Goal: Task Accomplishment & Management: Use online tool/utility

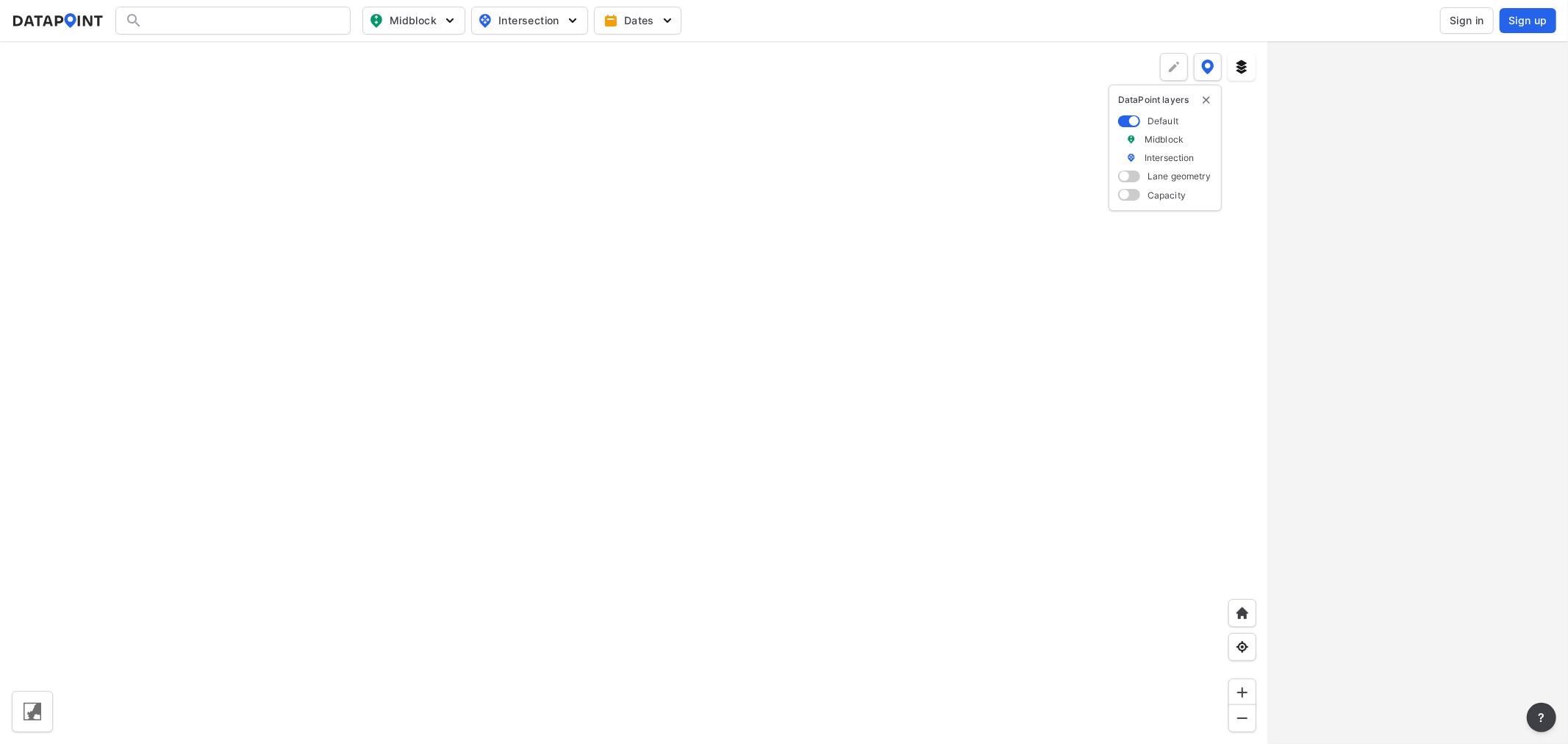
click at [1471, 16] on span "Sign in" at bounding box center [1467, 20] width 34 height 15
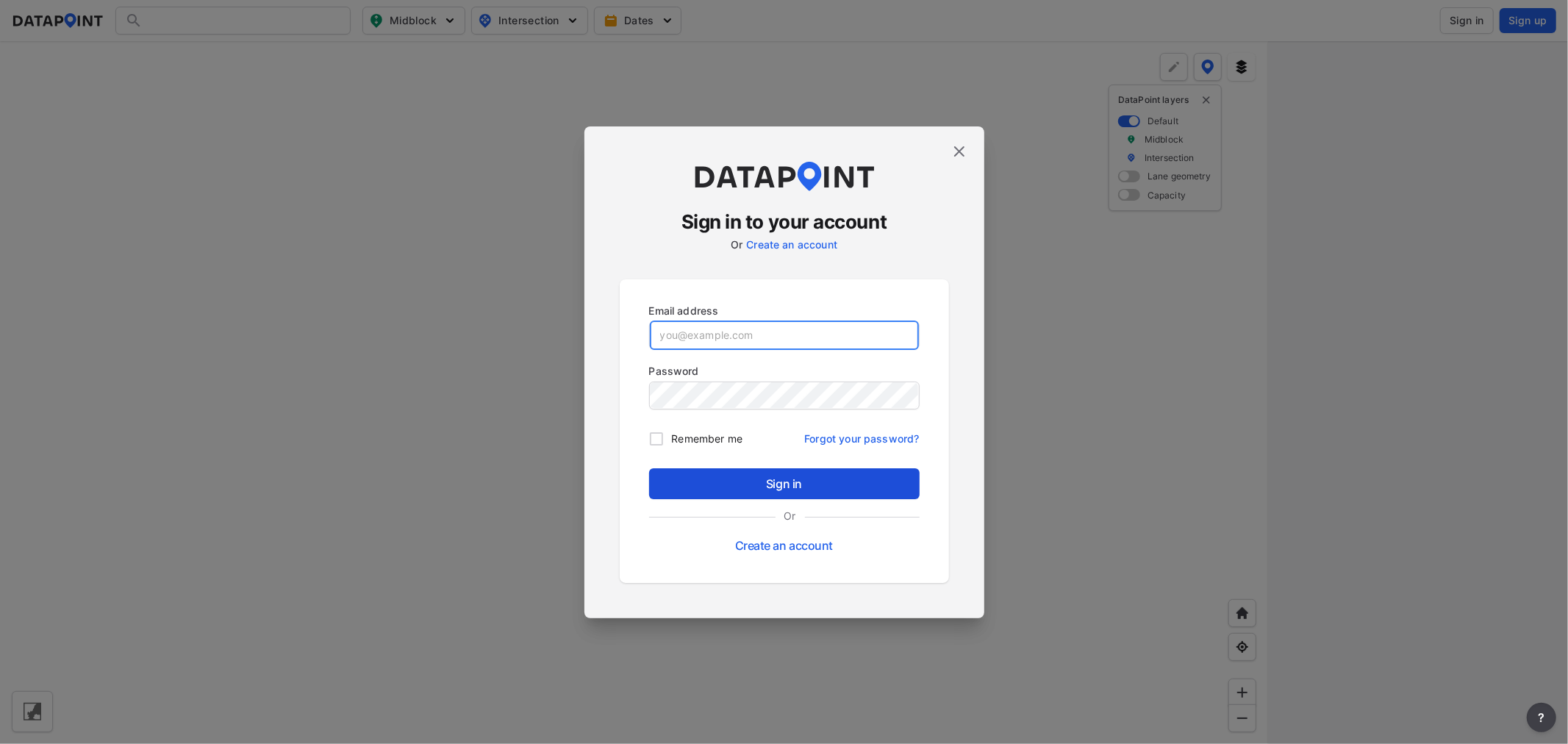
type input "[EMAIL_ADDRESS][DOMAIN_NAME]"
click at [868, 477] on span "Sign in" at bounding box center [784, 484] width 247 height 18
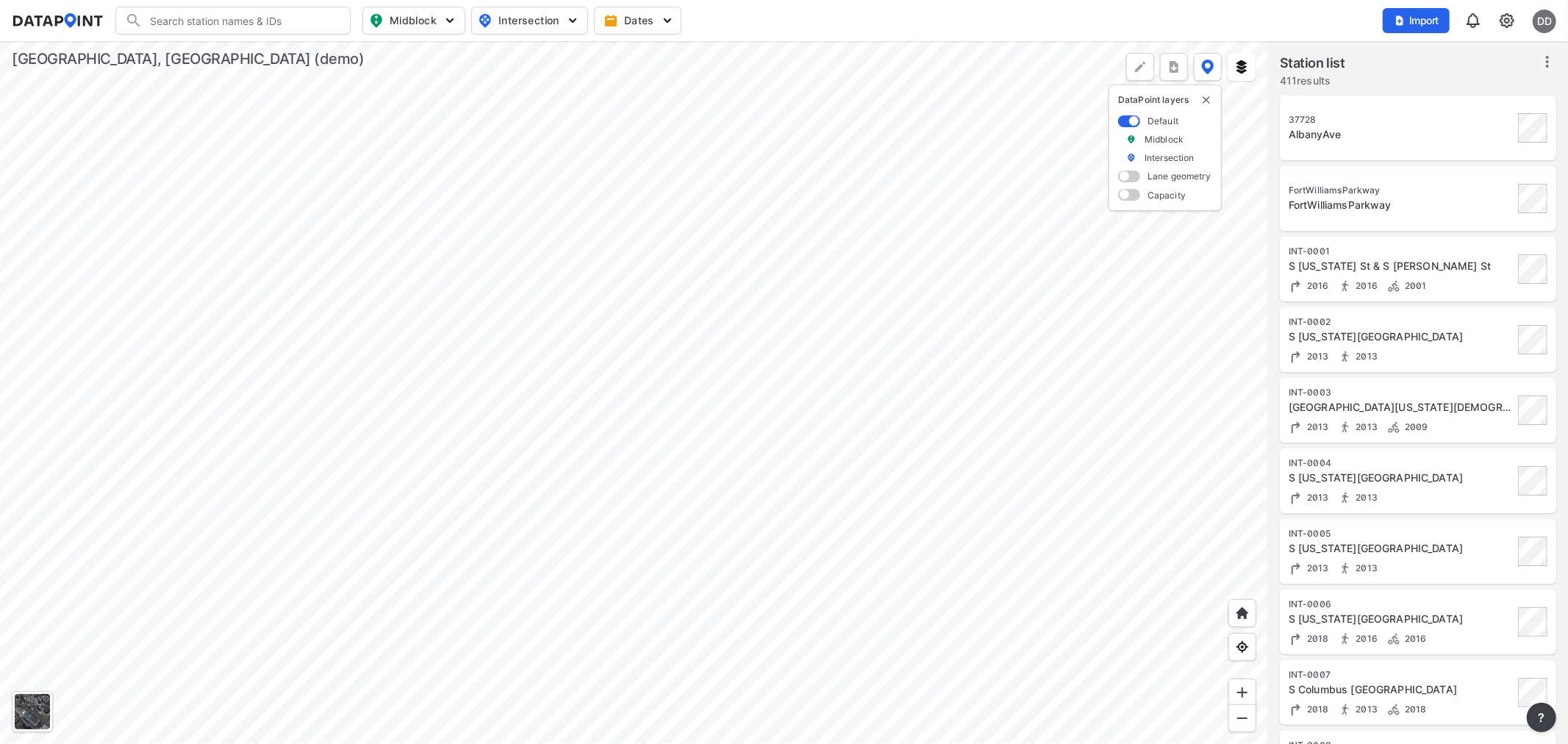
click at [303, 230] on div at bounding box center [633, 393] width 1268 height 702
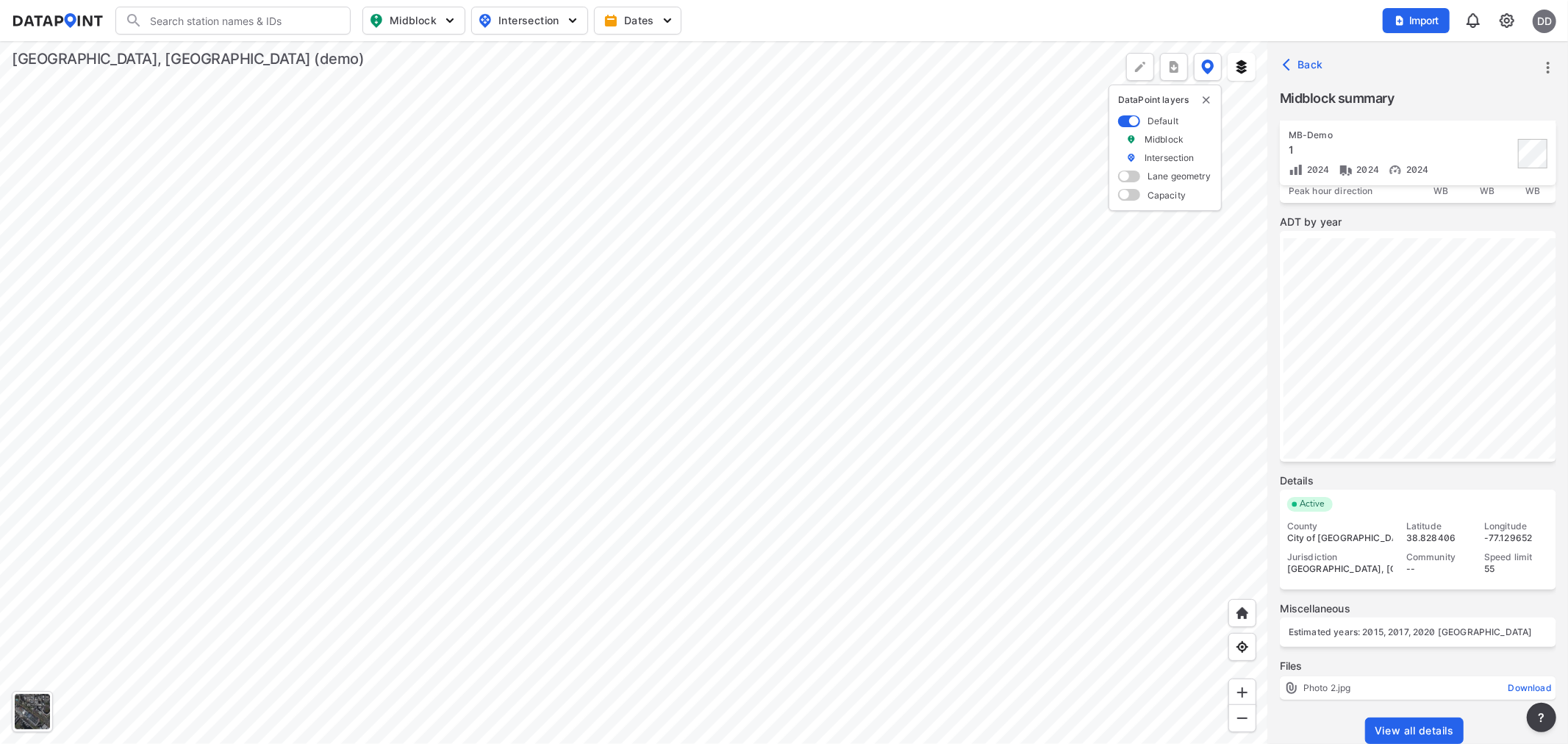
scroll to position [251, 0]
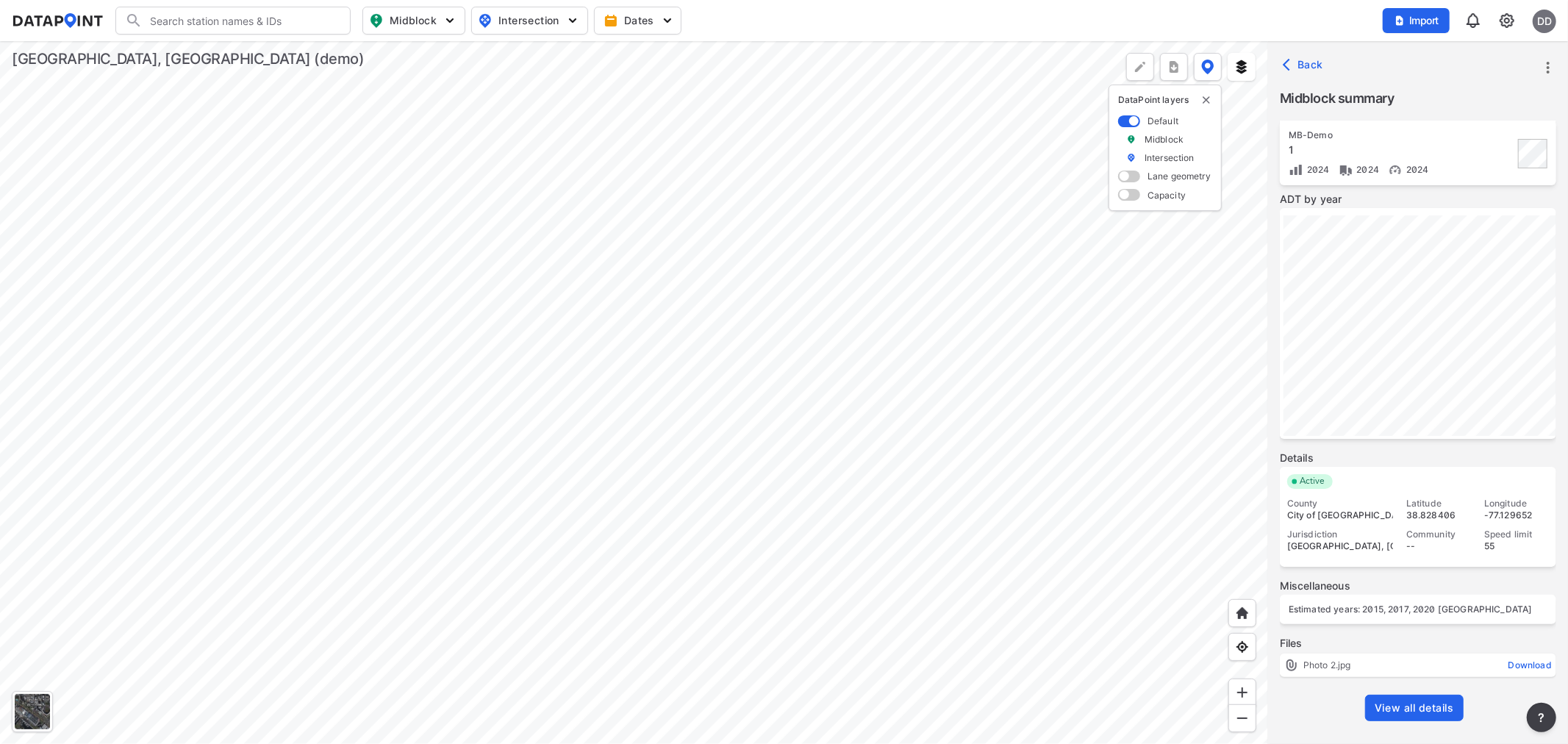
click at [1414, 701] on span "View all details" at bounding box center [1414, 708] width 79 height 15
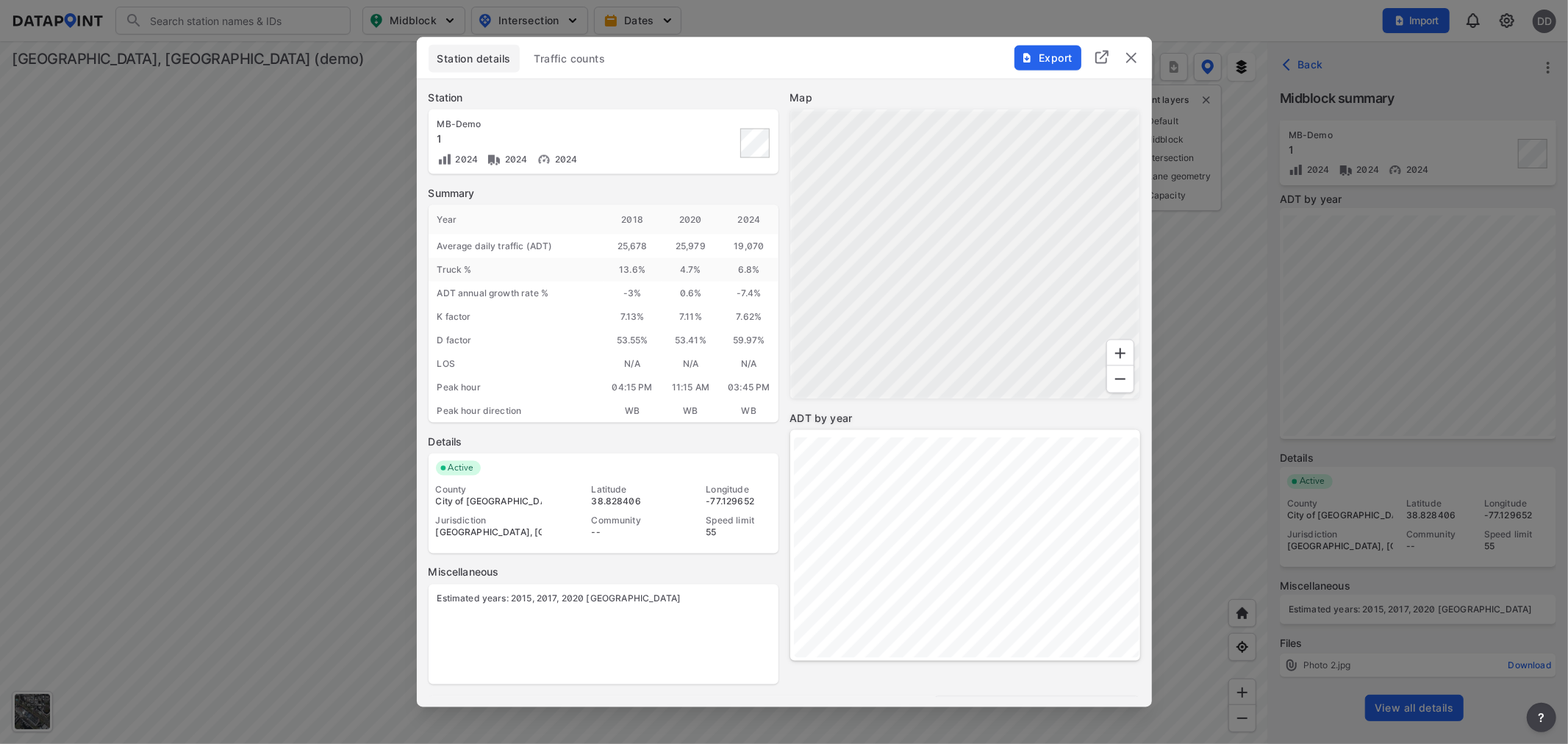
click at [572, 56] on span "Traffic counts" at bounding box center [570, 59] width 71 height 15
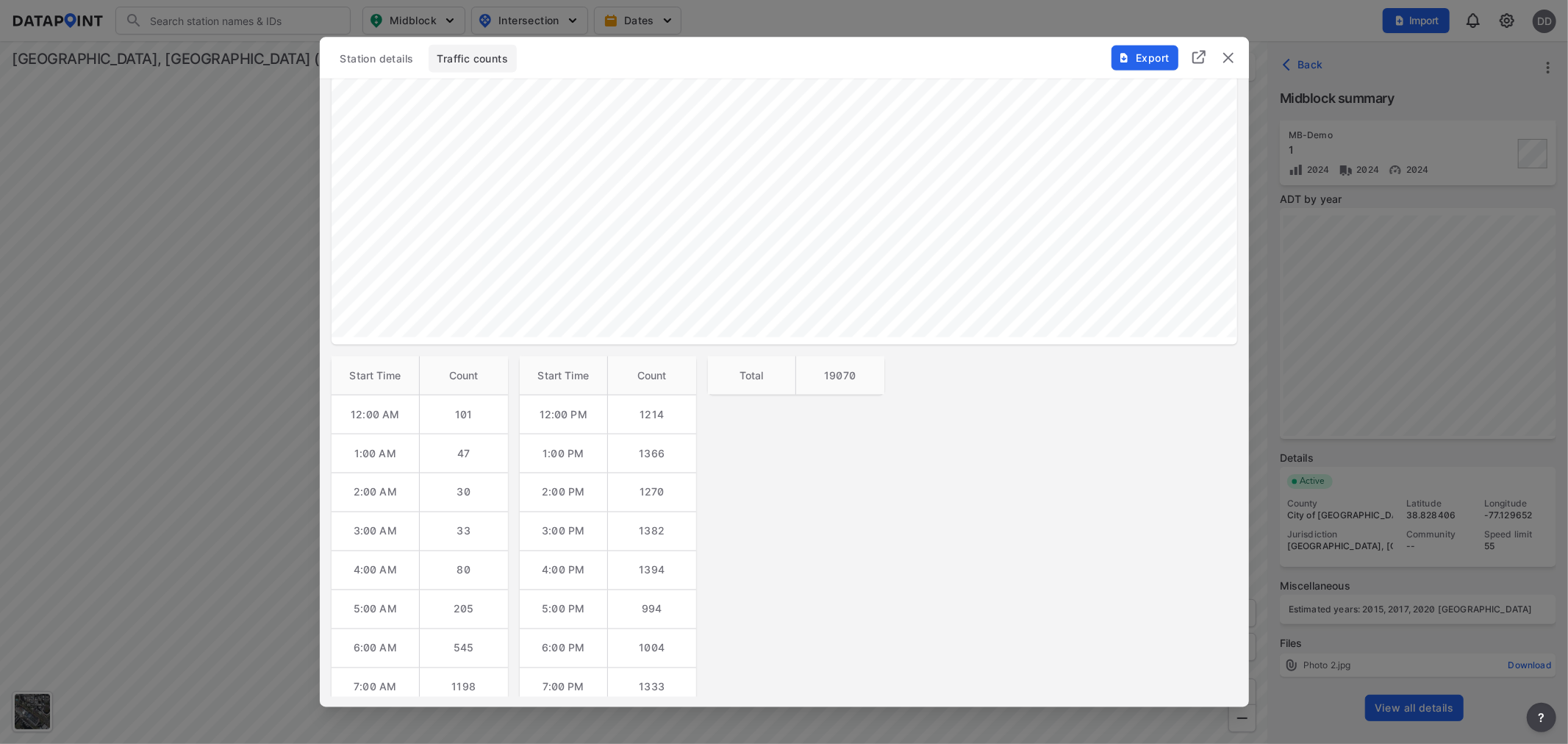
scroll to position [112, 0]
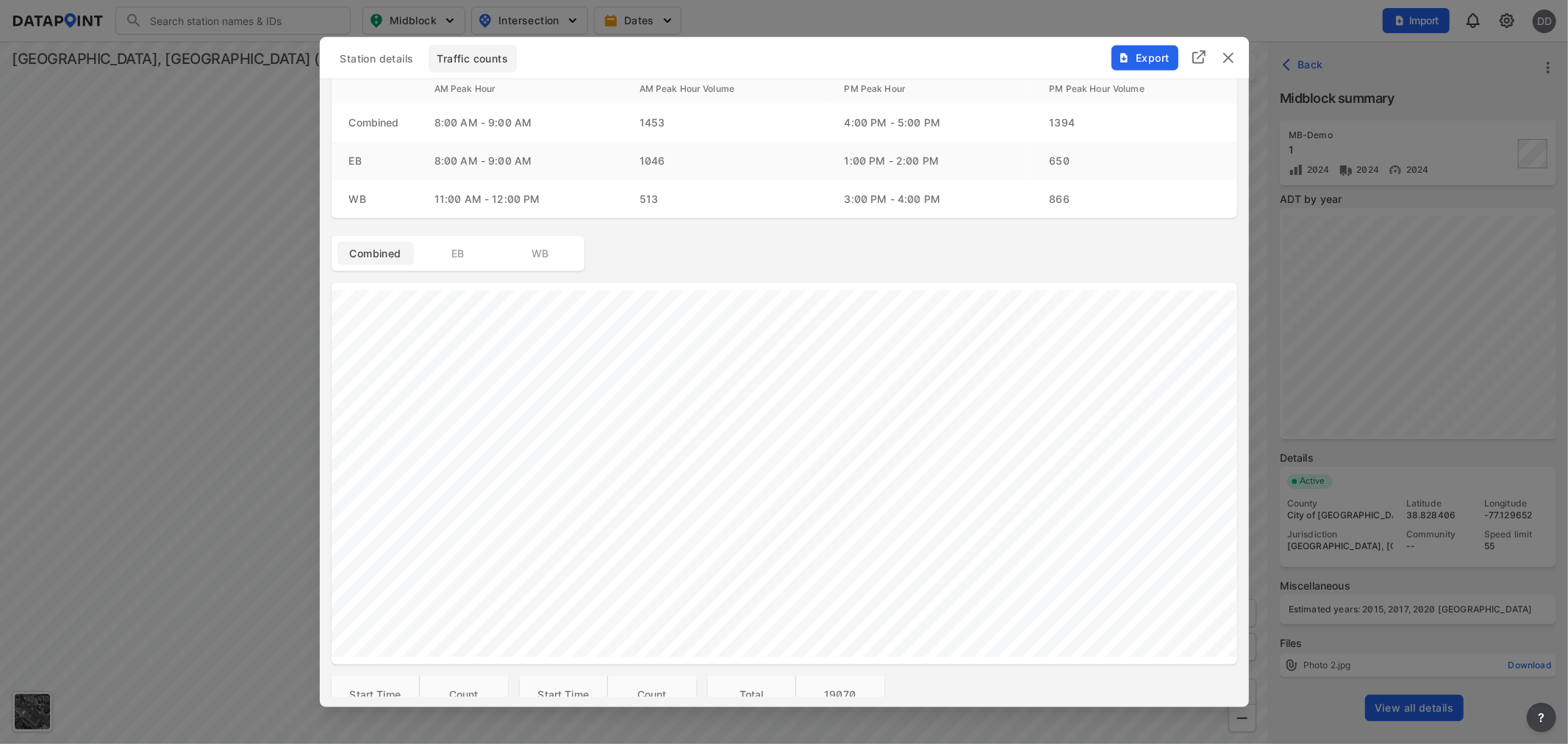
click at [444, 252] on span "EB" at bounding box center [458, 253] width 59 height 15
click at [543, 250] on span "WB" at bounding box center [540, 253] width 59 height 15
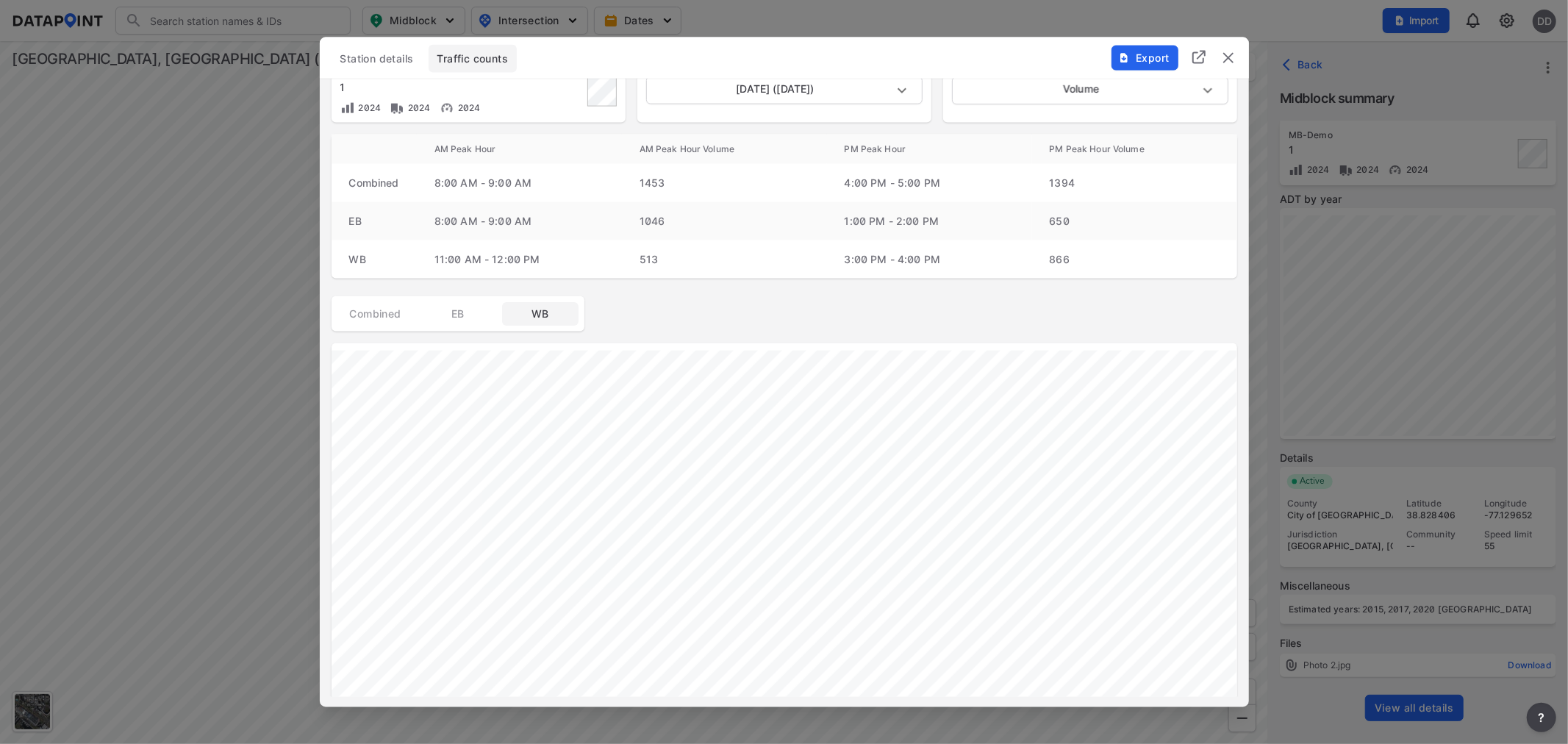
scroll to position [0, 0]
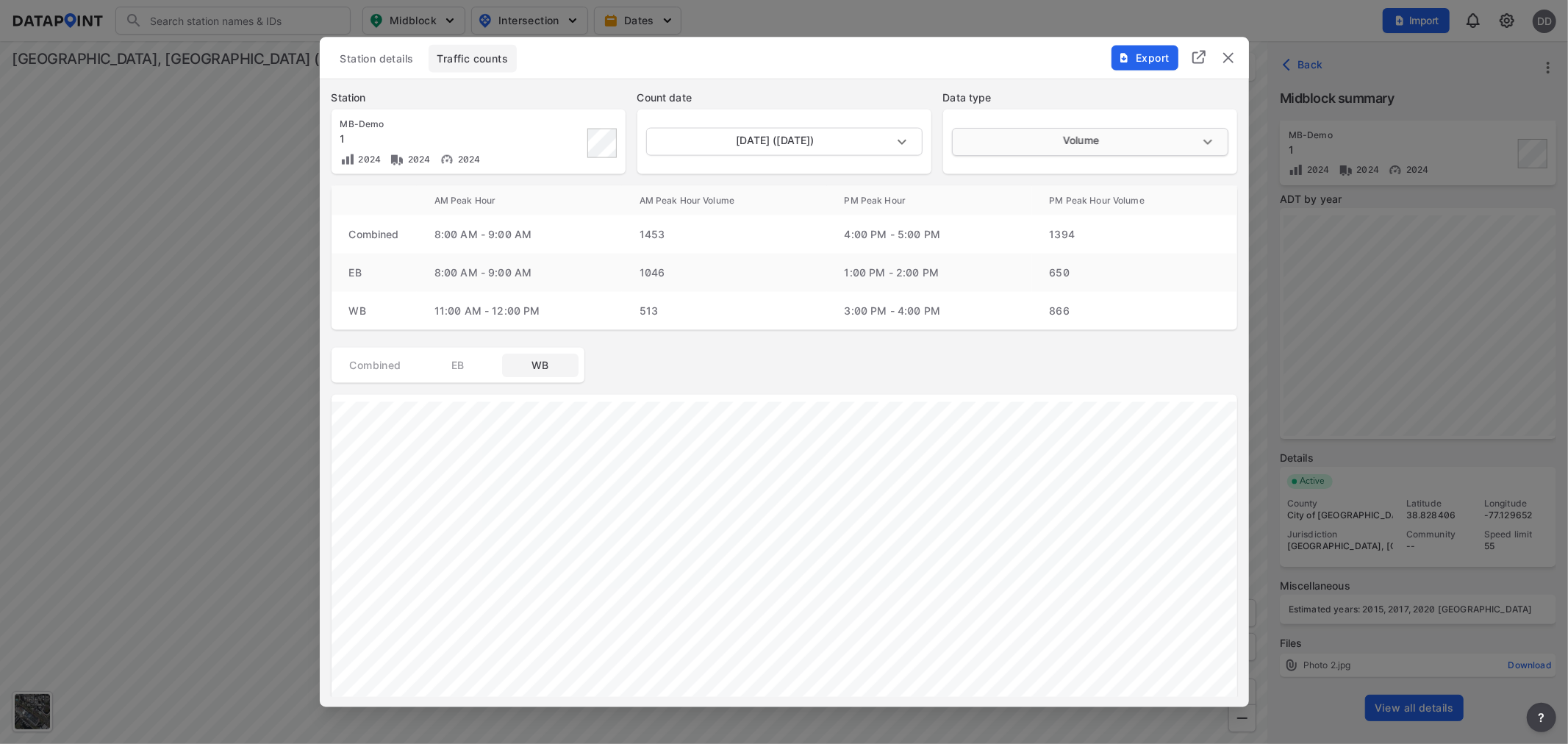
click at [1039, 153] on body "Search Please enter a search term. Midblock Intersection Dates Import DD Import…" at bounding box center [784, 372] width 1568 height 744
click at [1025, 167] on li "Classification" at bounding box center [1089, 170] width 275 height 28
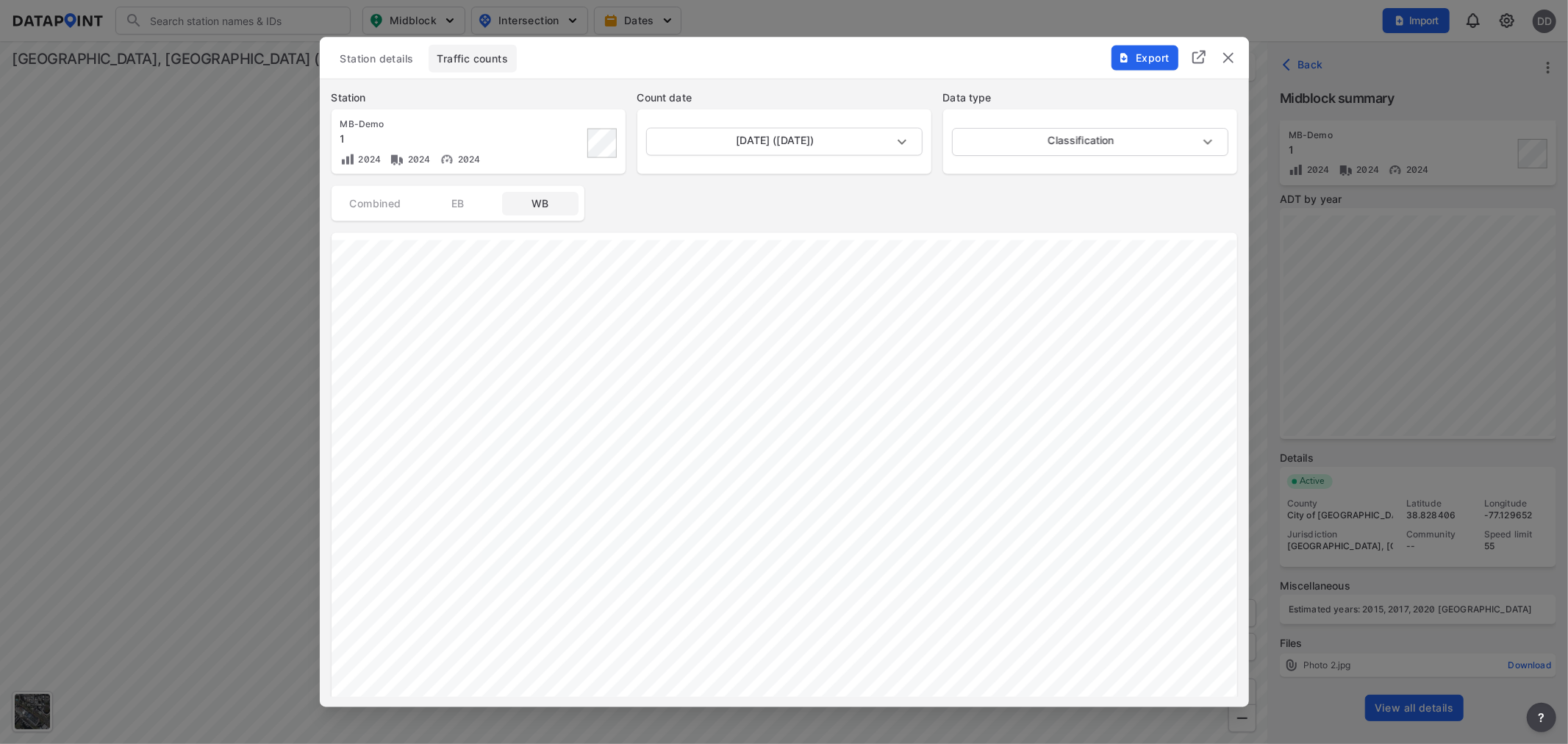
click at [445, 208] on span "EB" at bounding box center [458, 203] width 59 height 15
click at [1103, 143] on body "Search Please enter a search term. Midblock Intersection Dates Import DD Import…" at bounding box center [784, 372] width 1568 height 744
click at [1094, 172] on li "Speed" at bounding box center [1089, 170] width 275 height 28
type input "Speed"
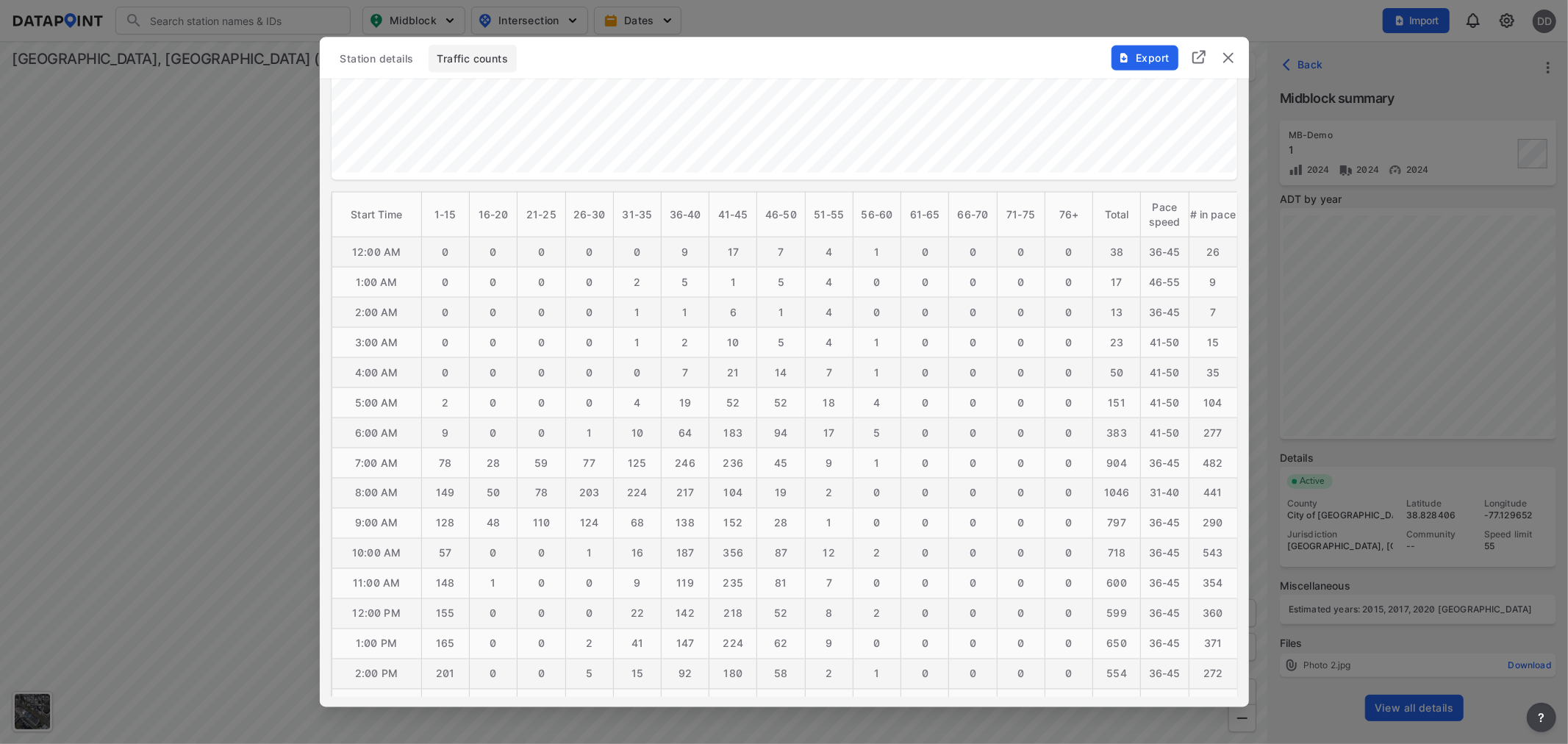
scroll to position [163, 0]
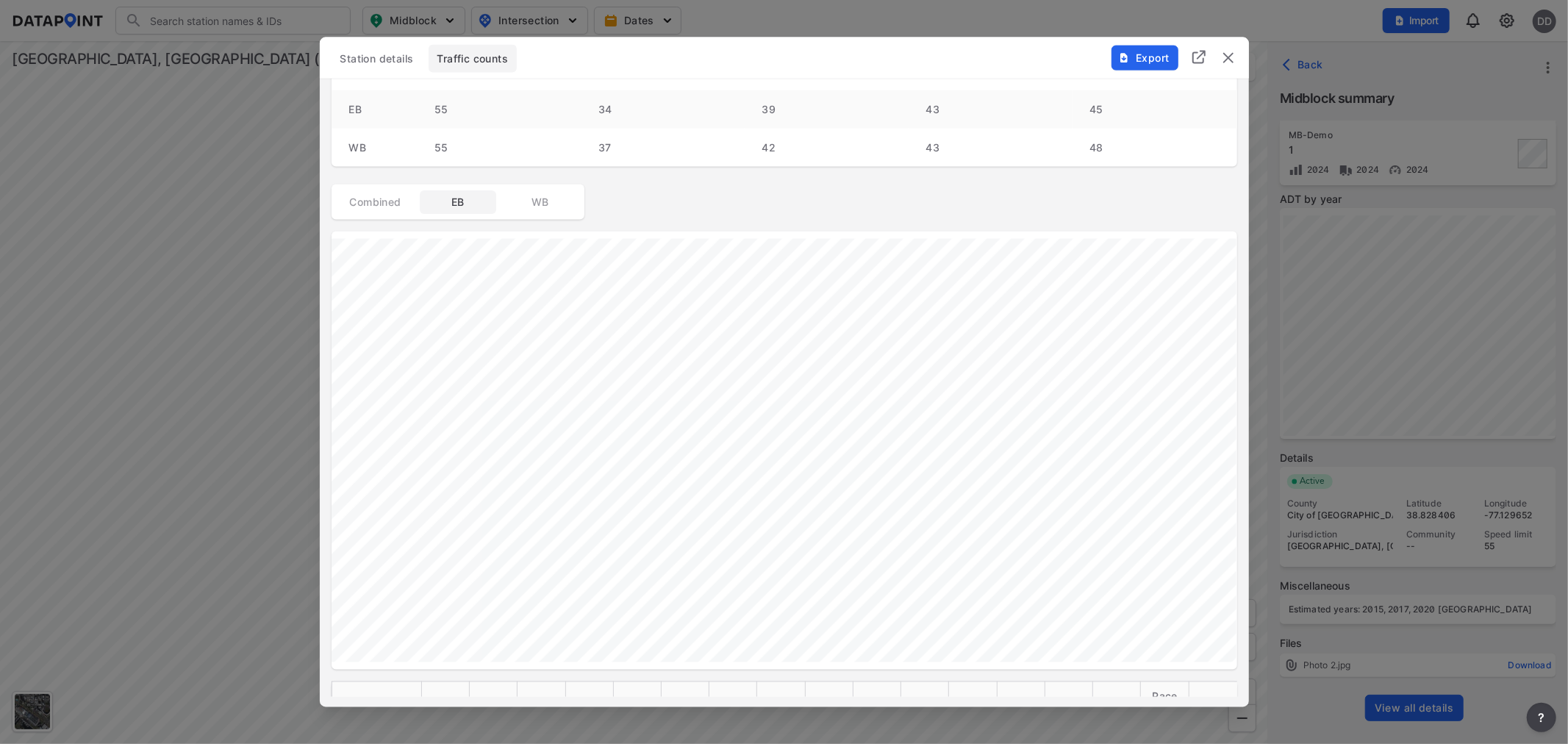
click at [531, 191] on button "WB" at bounding box center [540, 202] width 77 height 24
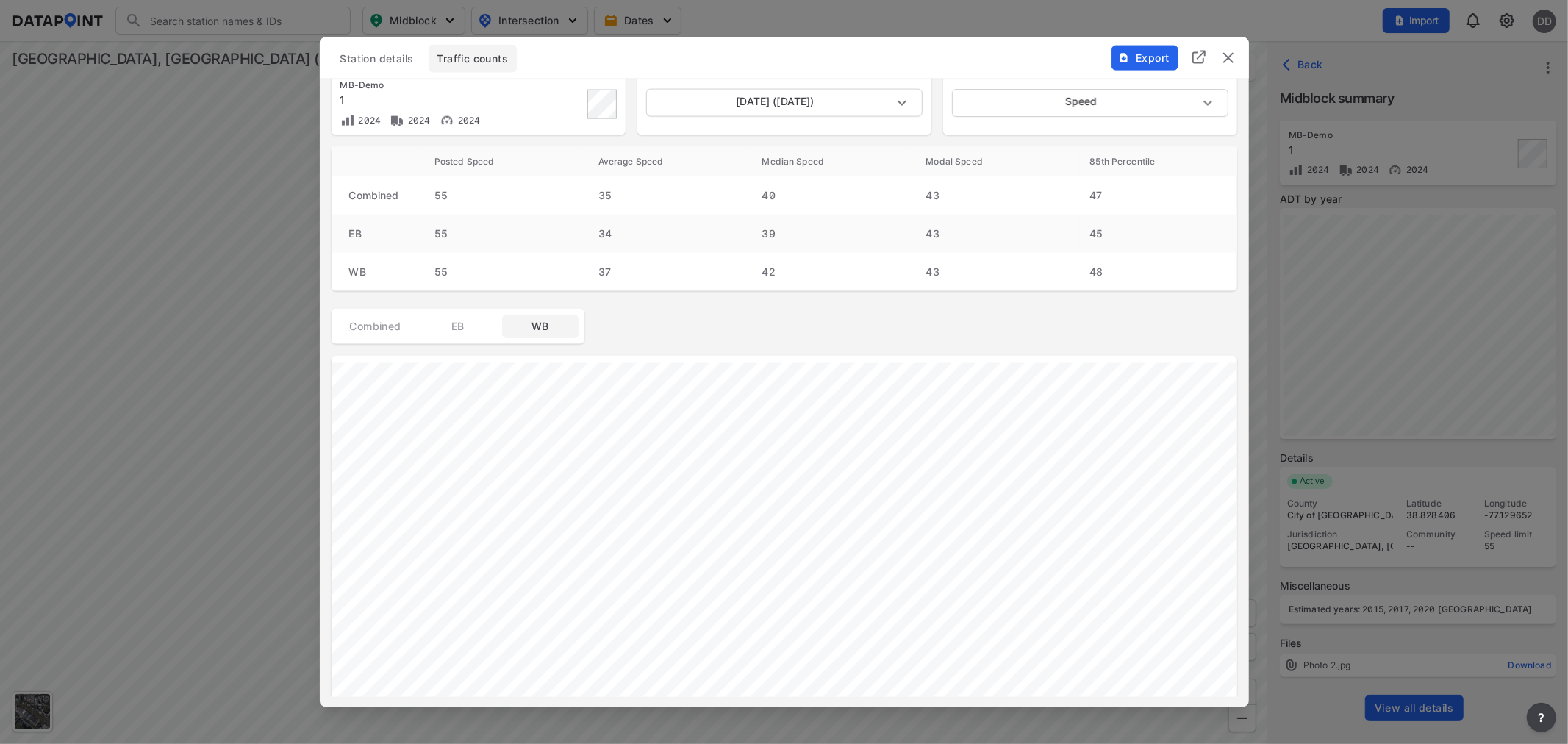
scroll to position [0, 0]
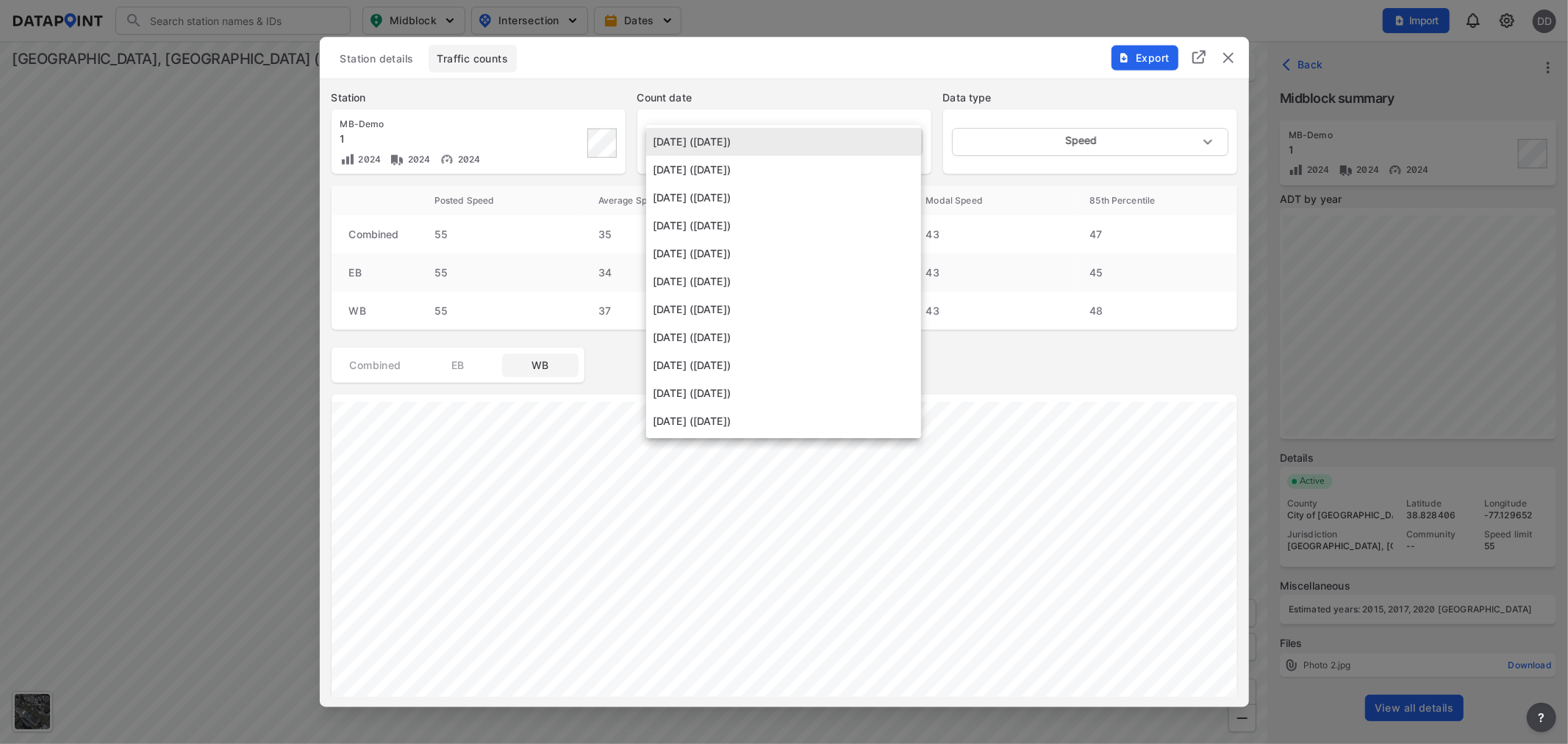
click at [833, 137] on body "Search Please enter a search term. Midblock Intersection Dates Import DD Import…" at bounding box center [784, 372] width 1568 height 744
click at [755, 227] on li "[DATE] ([DATE])" at bounding box center [783, 226] width 275 height 28
type input "[DATE]"
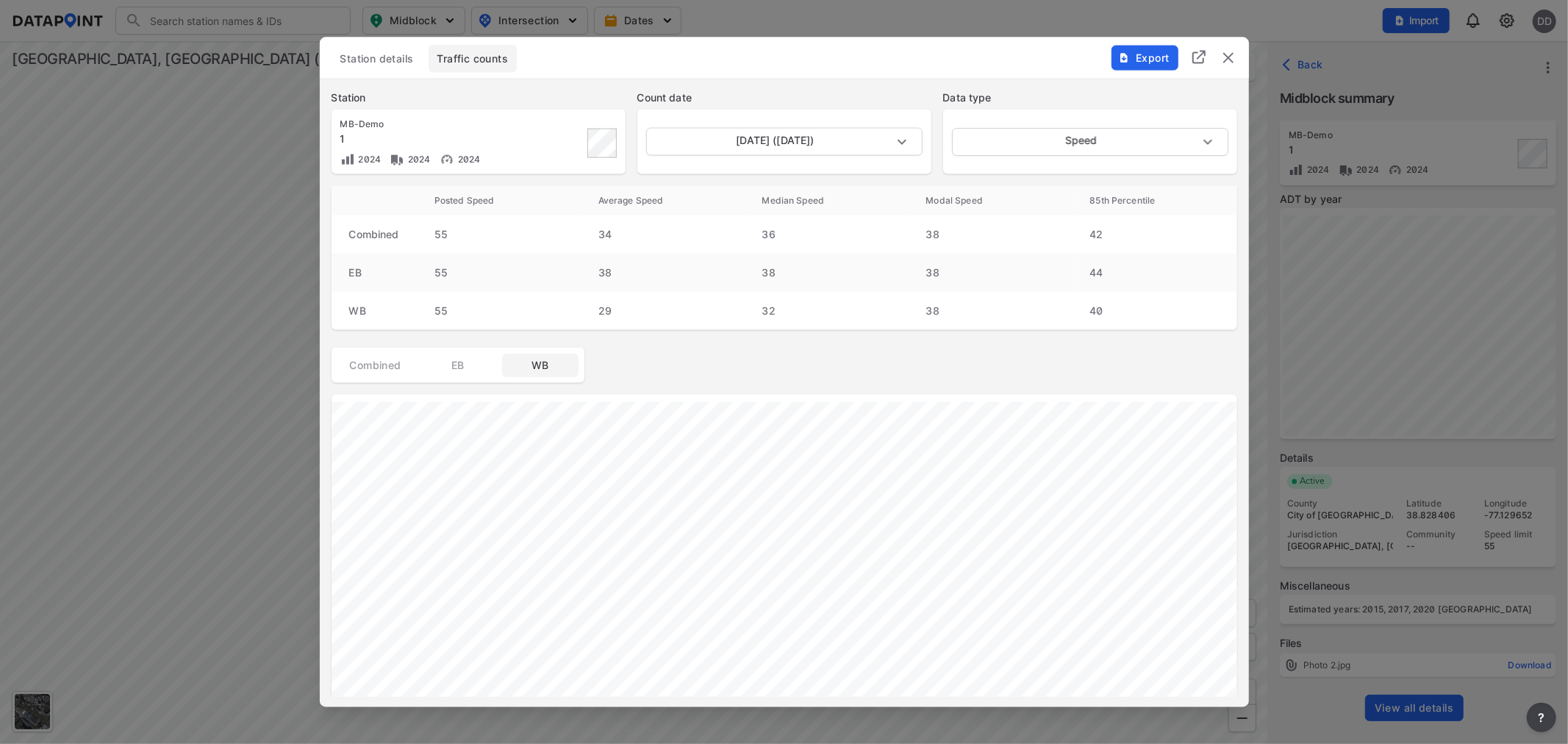
click at [1224, 53] on img "delete" at bounding box center [1229, 58] width 18 height 18
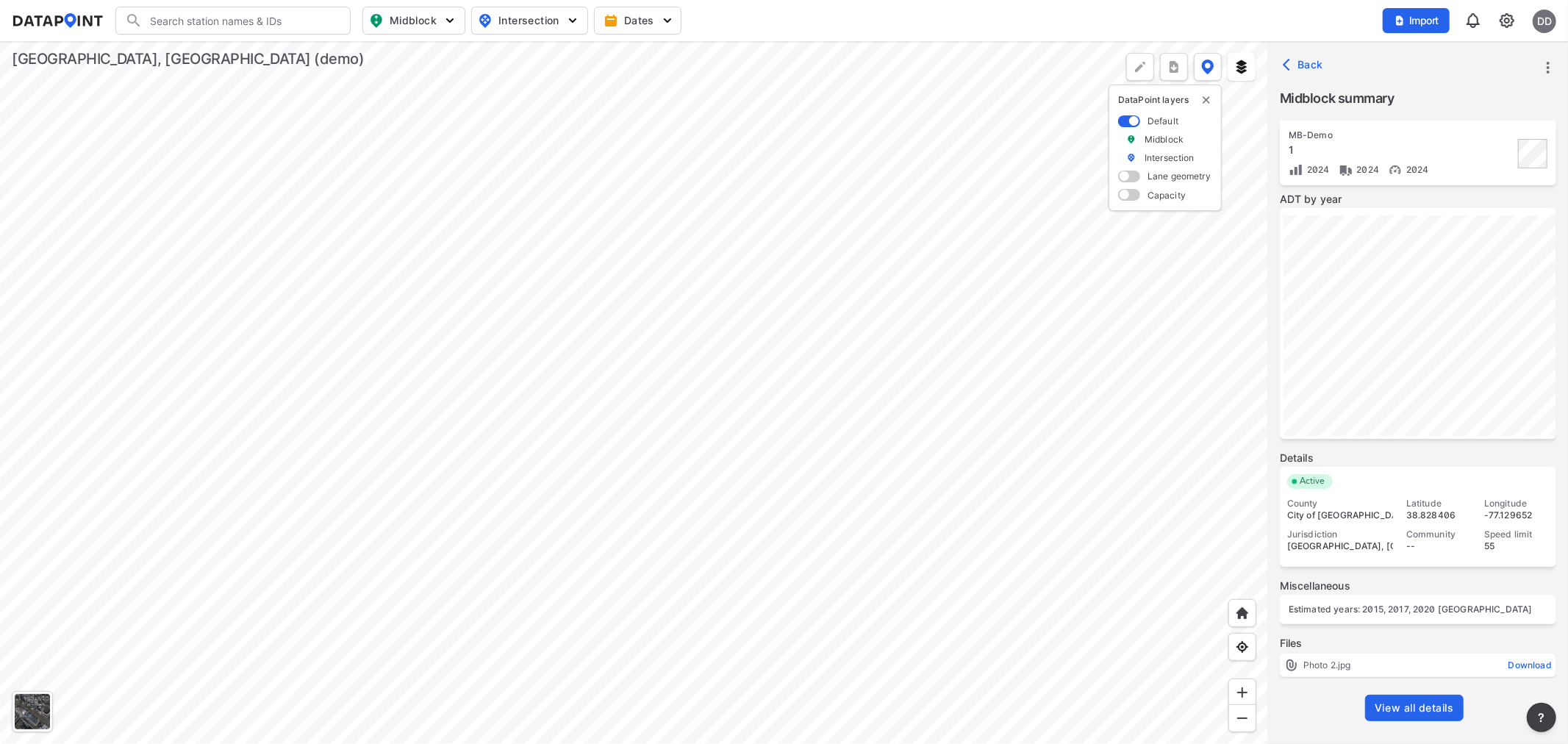
click at [922, 360] on div at bounding box center [633, 393] width 1268 height 702
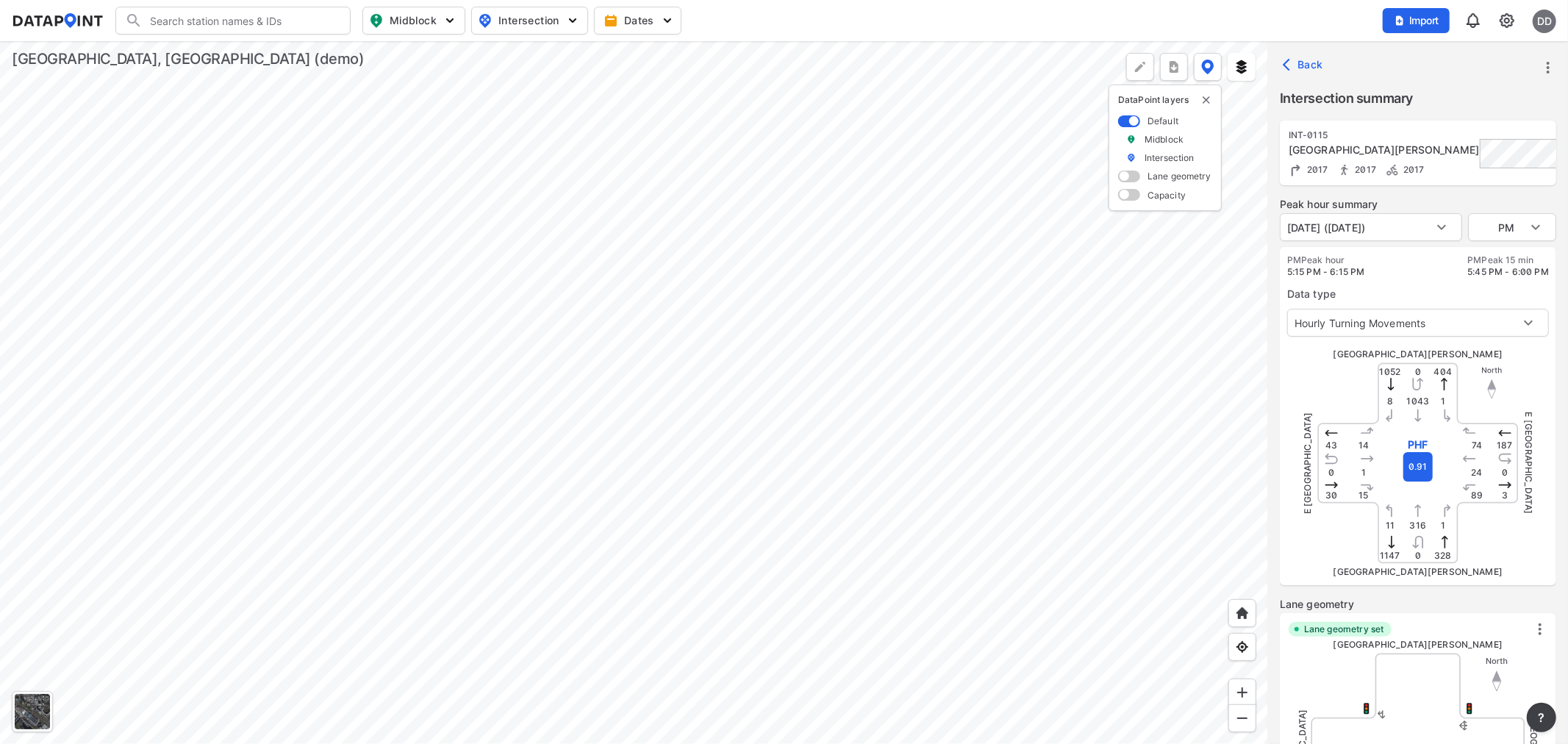
type input "5329"
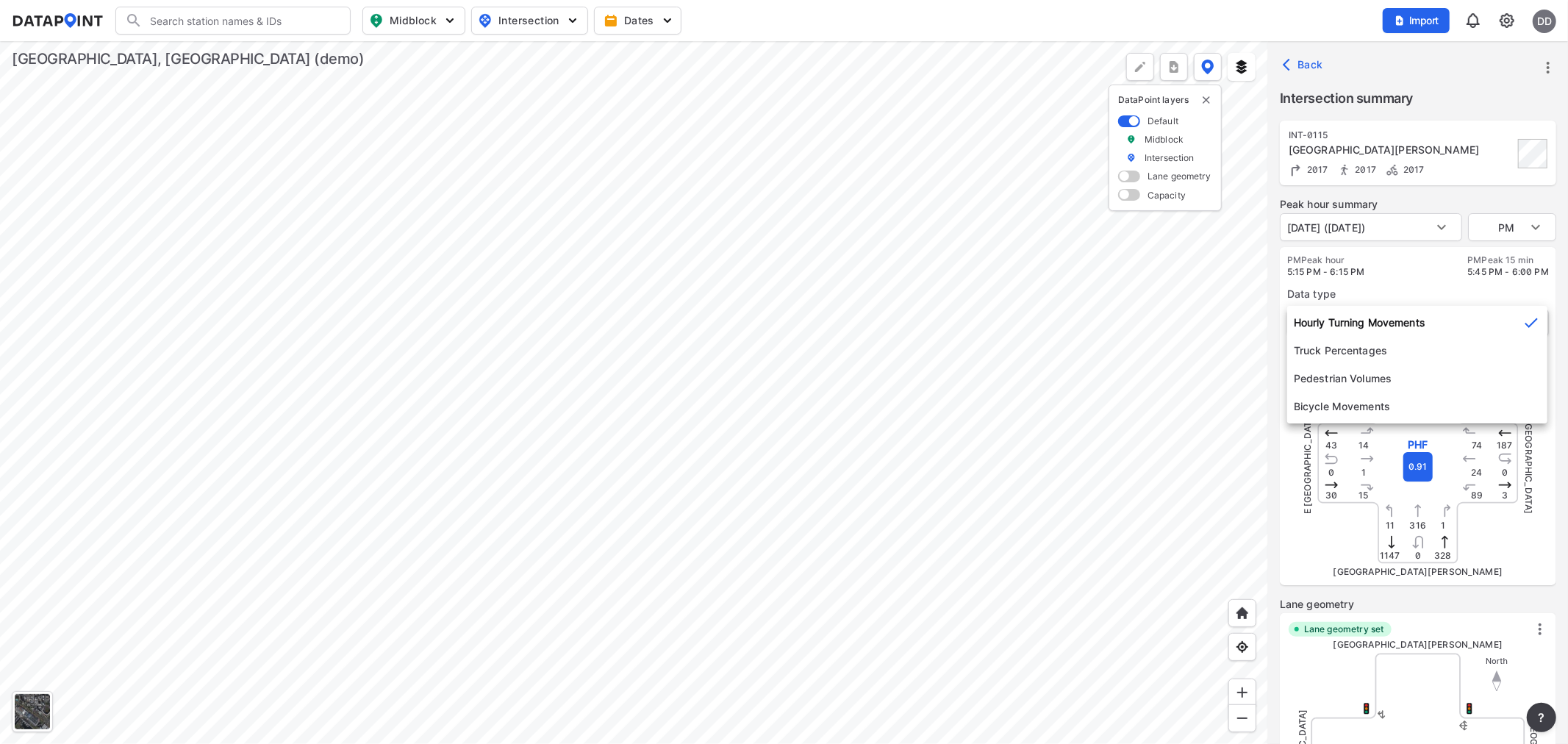
click at [1421, 319] on body "Search Please enter a search term. Midblock Intersection Dates Import DD Import…" at bounding box center [784, 372] width 1568 height 744
click at [1381, 341] on li "Truck Percentages" at bounding box center [1417, 350] width 260 height 28
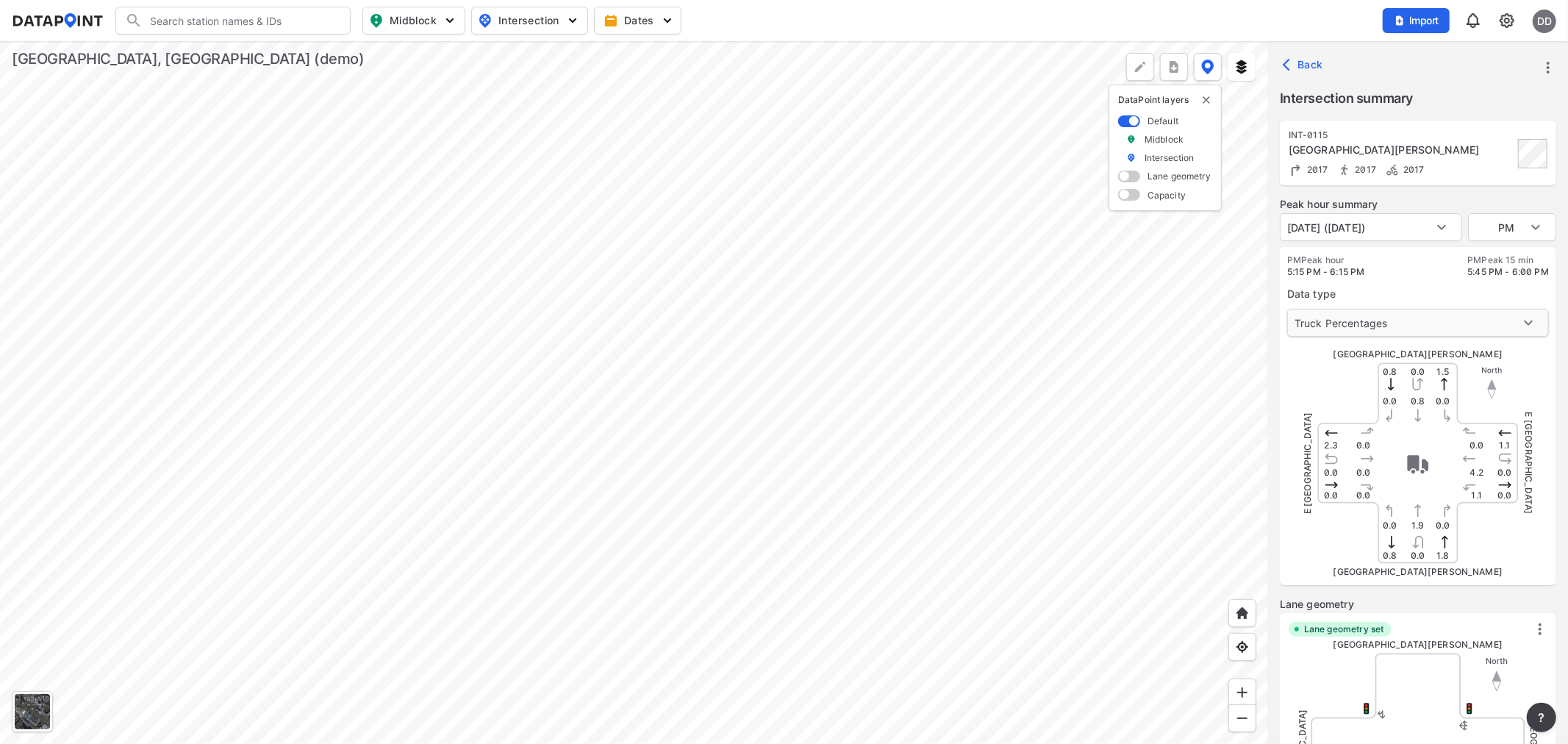
click at [1385, 318] on body "Search Please enter a search term. Midblock Intersection Dates Import DD Import…" at bounding box center [784, 372] width 1568 height 744
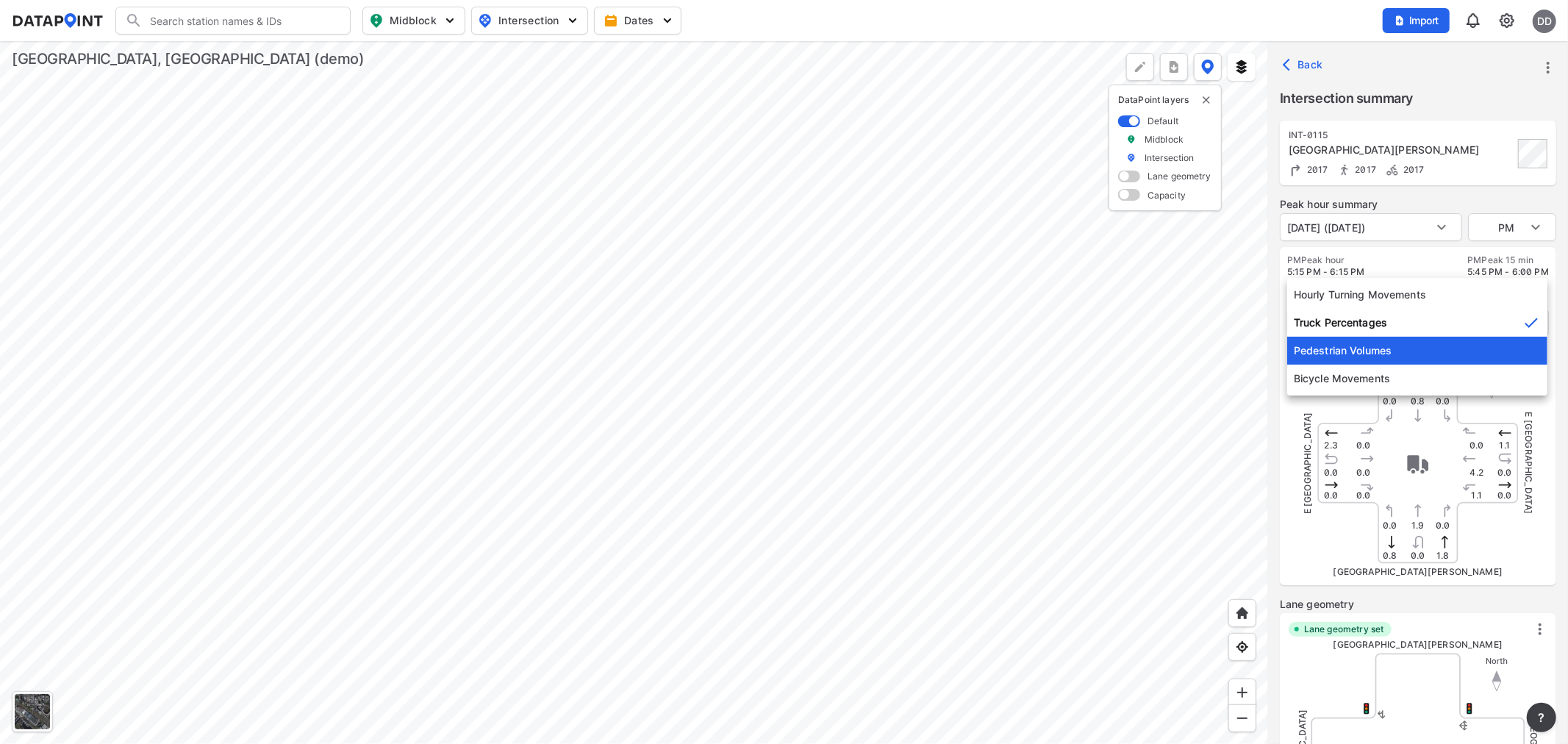
click at [1384, 347] on li "Pedestrian Volumes" at bounding box center [1417, 350] width 260 height 28
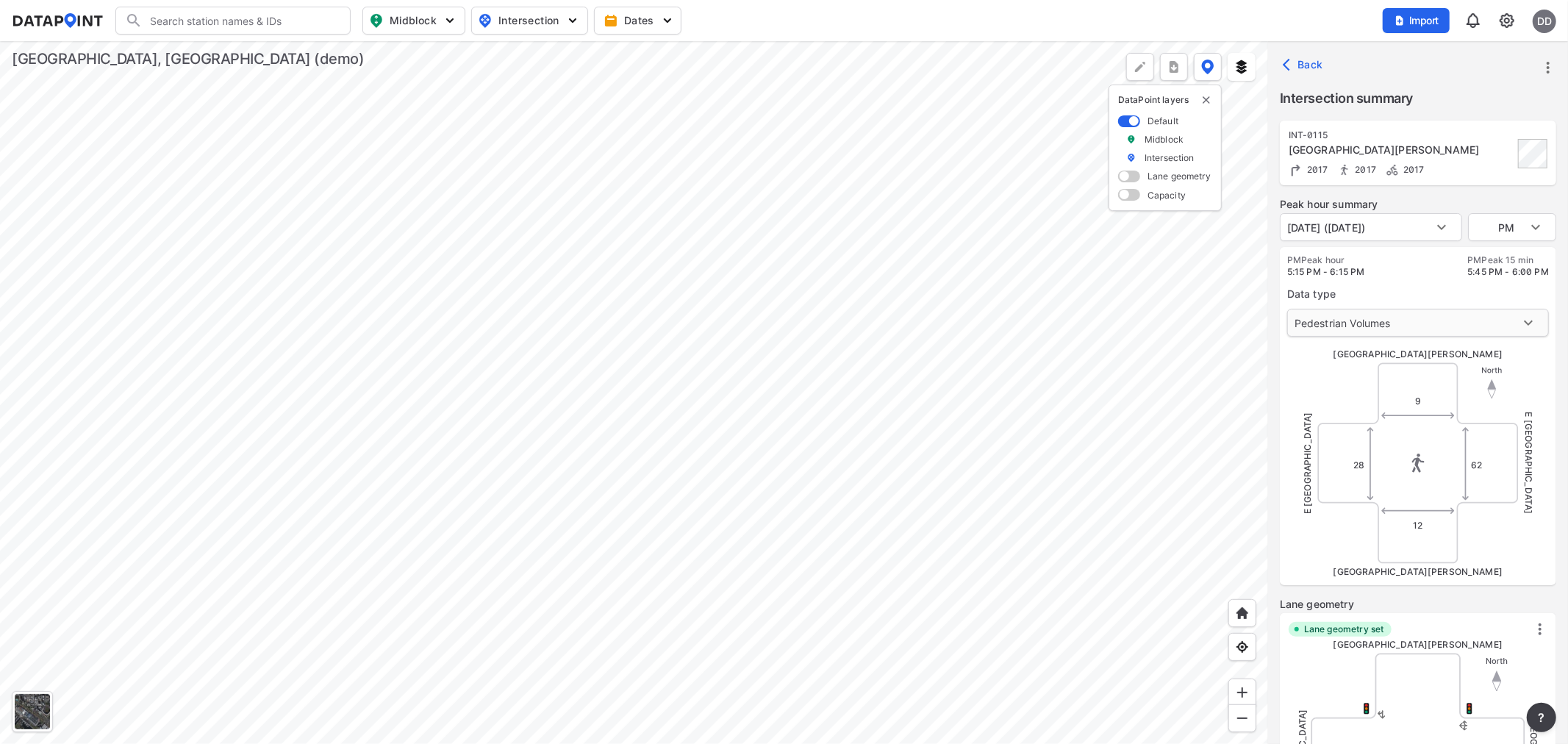
click at [1385, 321] on body "Search Please enter a search term. Midblock Intersection Dates Import DD Import…" at bounding box center [784, 372] width 1568 height 744
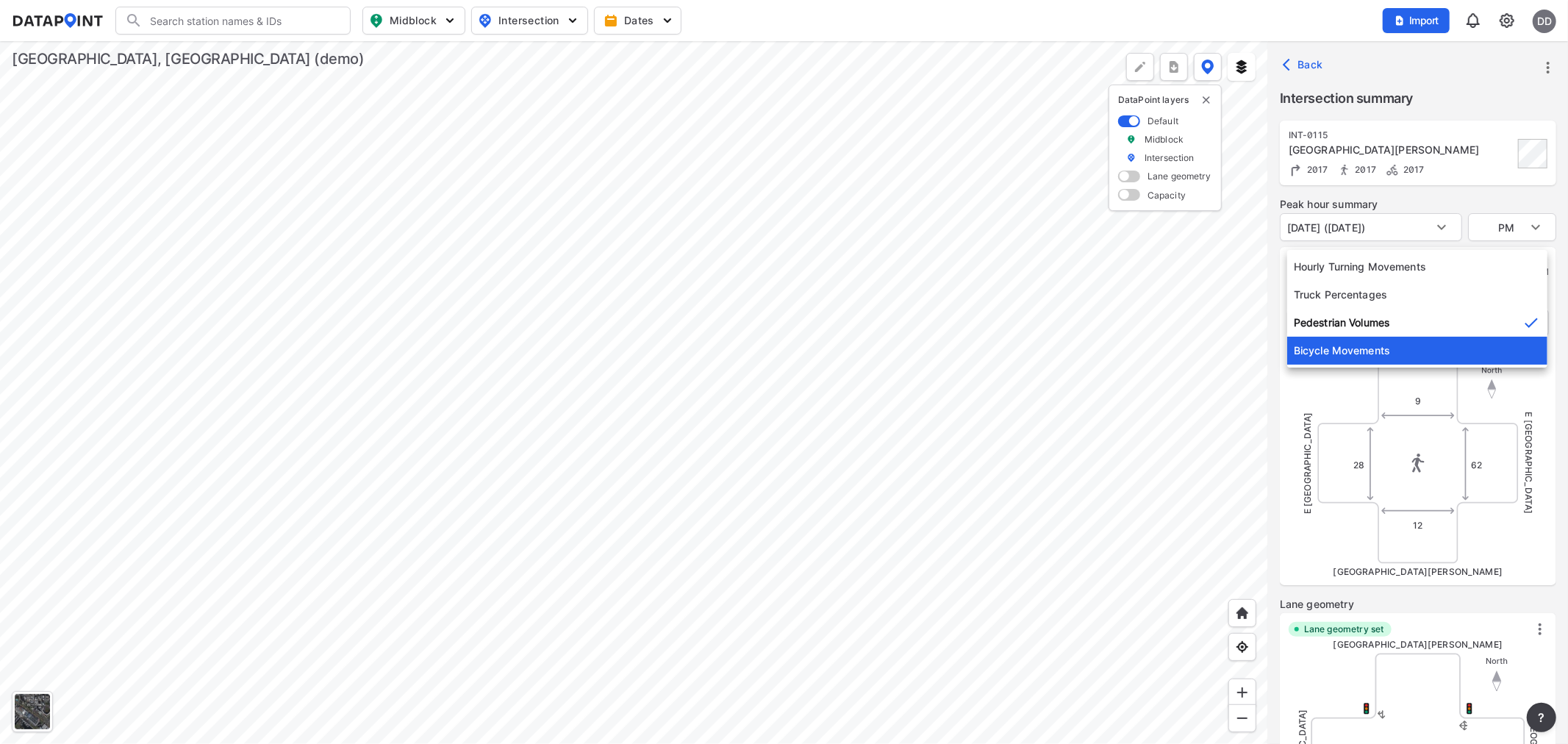
click at [1384, 349] on li "Bicycle Movements" at bounding box center [1417, 350] width 260 height 28
type input "3"
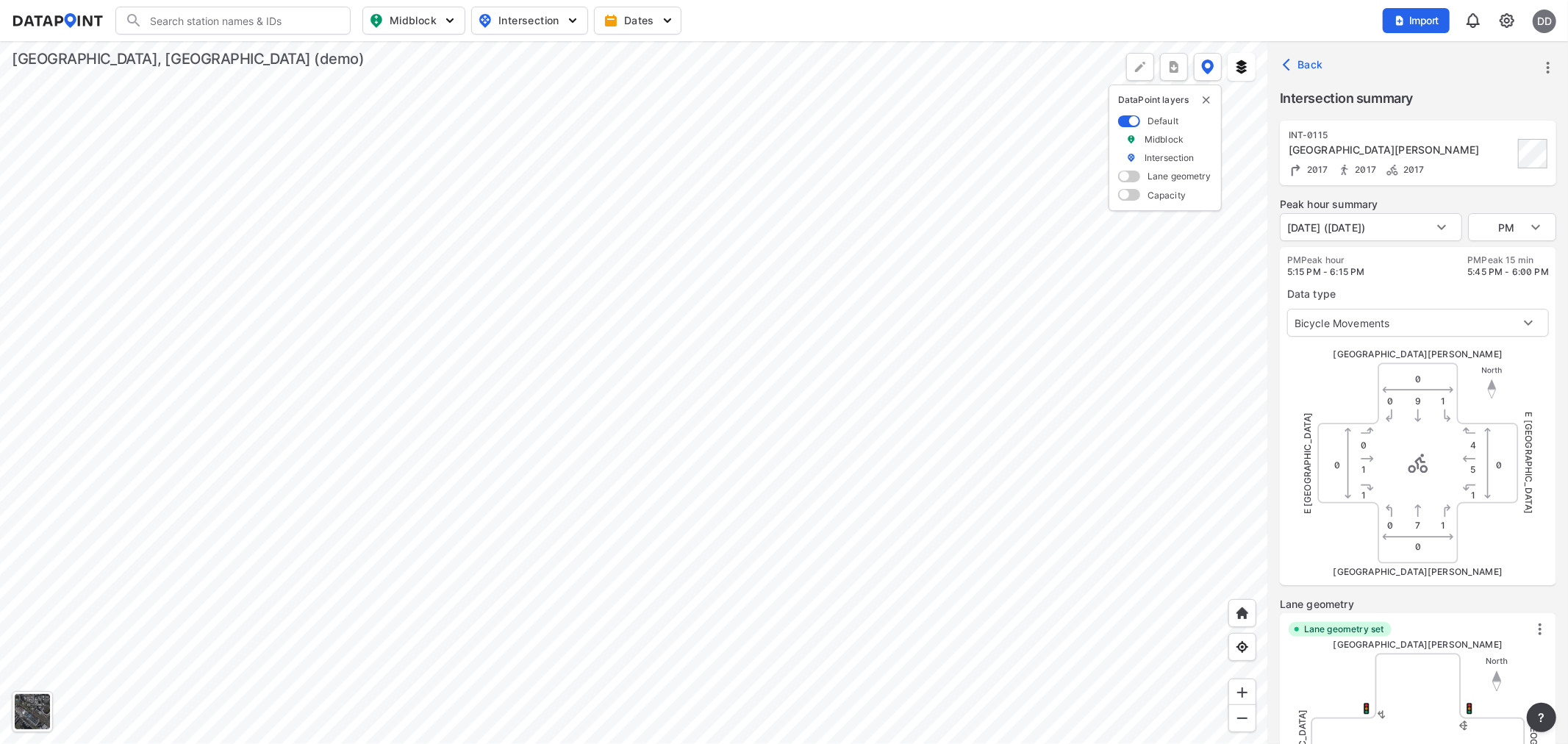
click at [1339, 378] on div "[STREET_ADDRESS]" at bounding box center [1417, 463] width 220 height 220
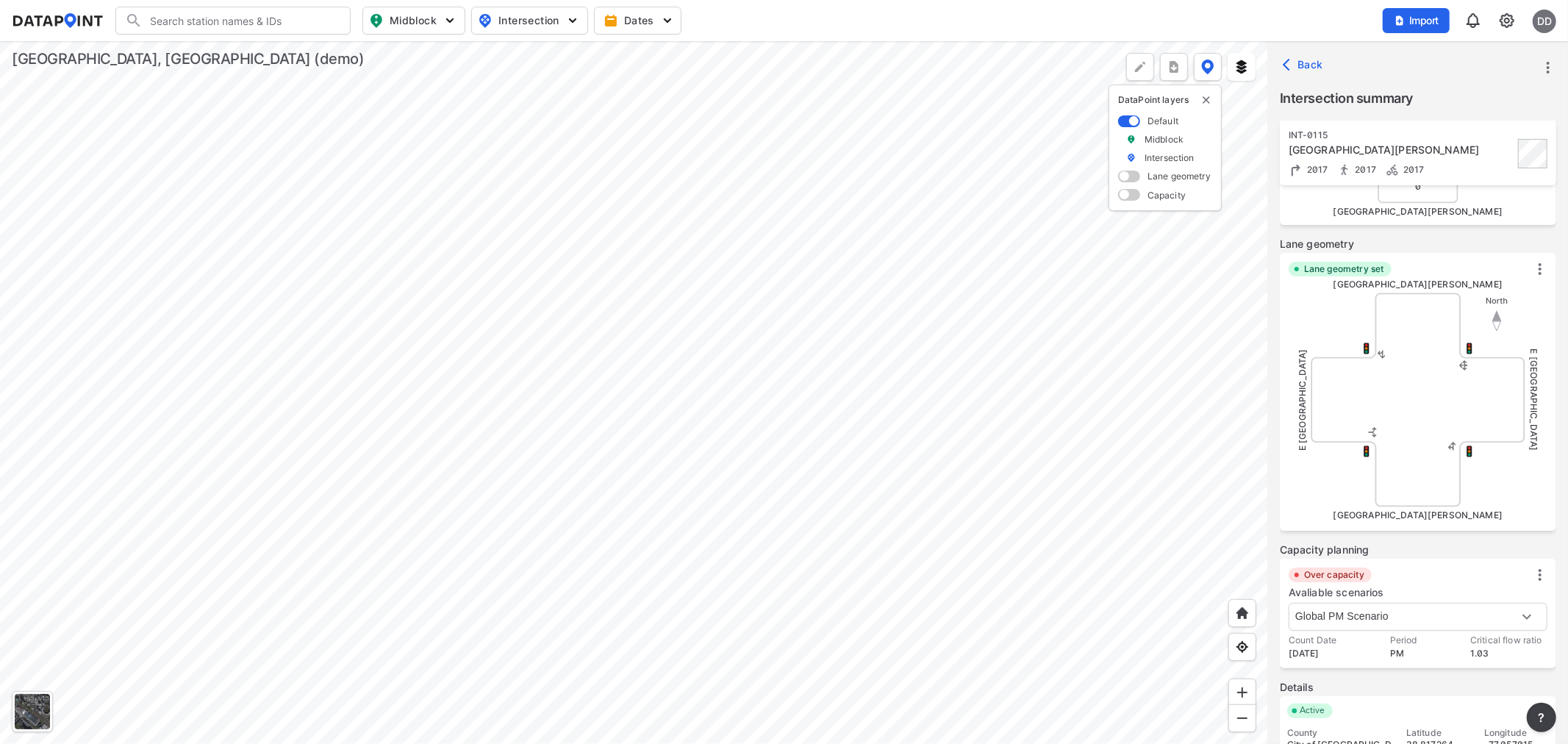
scroll to position [369, 0]
click at [1345, 608] on body "Search Please enter a search term. Midblock Intersection Dates Import DD Import…" at bounding box center [784, 372] width 1568 height 744
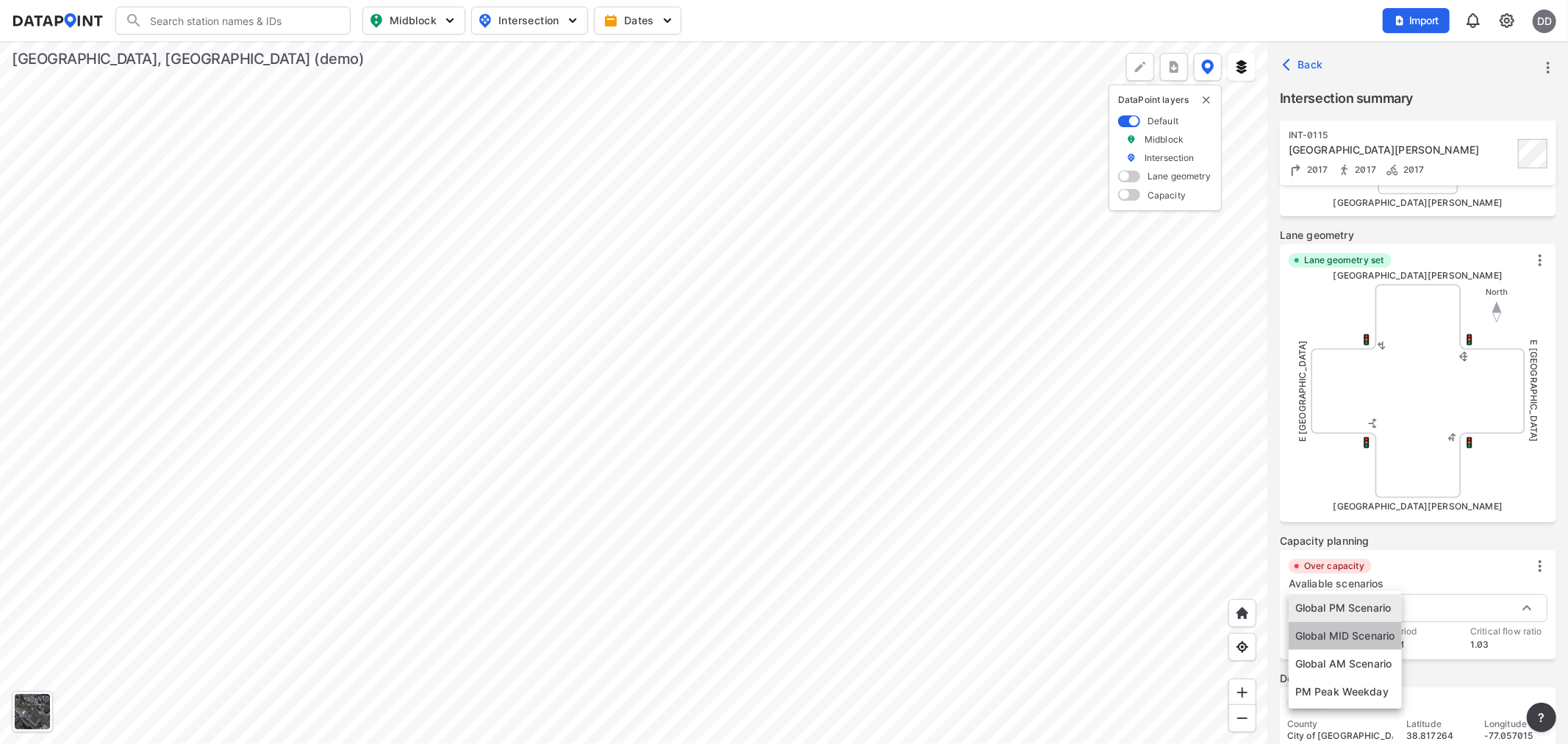
click at [1353, 641] on li "Global MID Scenario" at bounding box center [1345, 636] width 113 height 28
click at [1350, 601] on body "Search Please enter a search term. Midblock Intersection Dates Import DD Import…" at bounding box center [784, 372] width 1568 height 744
click at [1341, 638] on li "Global AM Scenario" at bounding box center [1345, 636] width 113 height 28
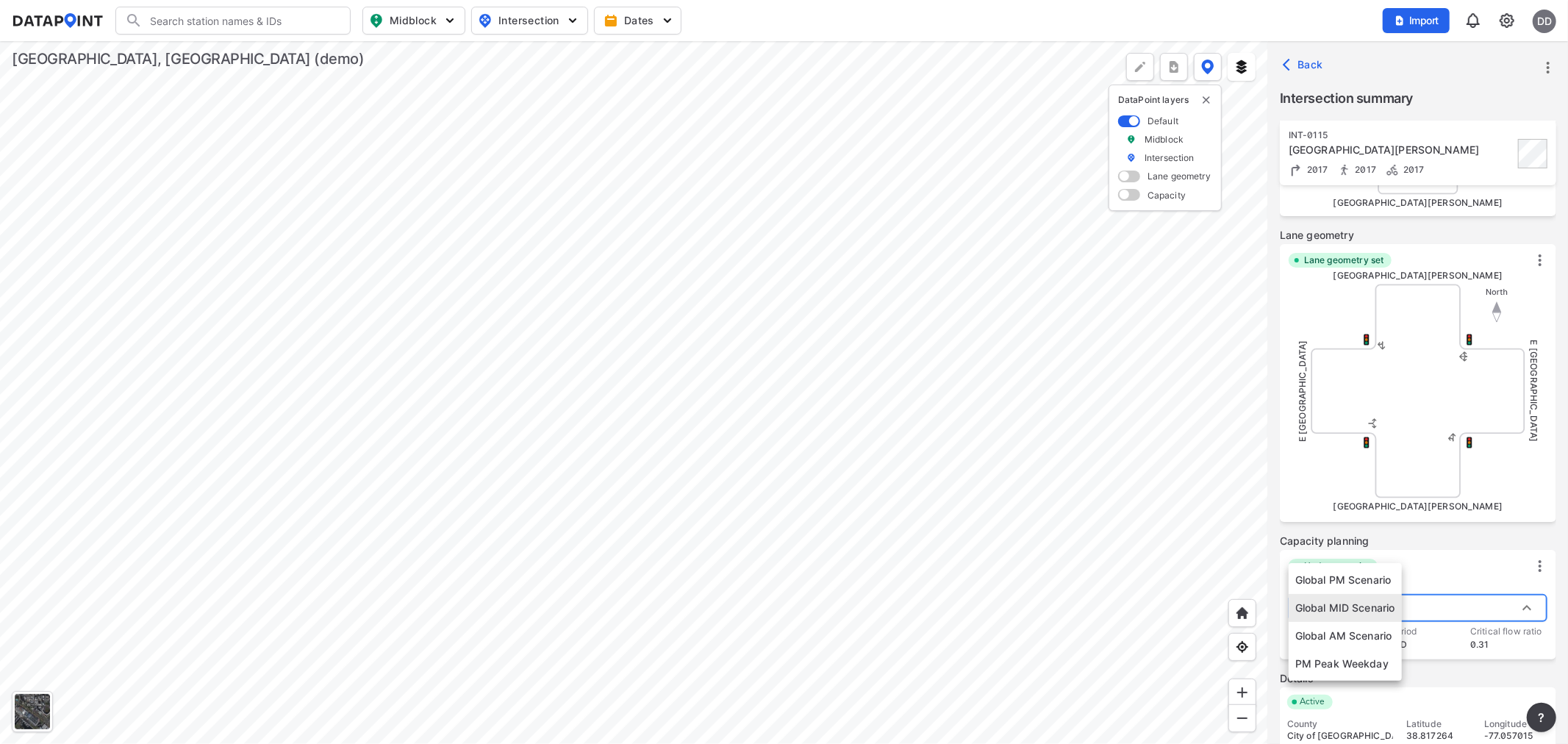
type input "5327"
click at [1133, 194] on span at bounding box center [1129, 194] width 22 height 12
click at [1127, 196] on input "checkbox" at bounding box center [1123, 196] width 9 height 0
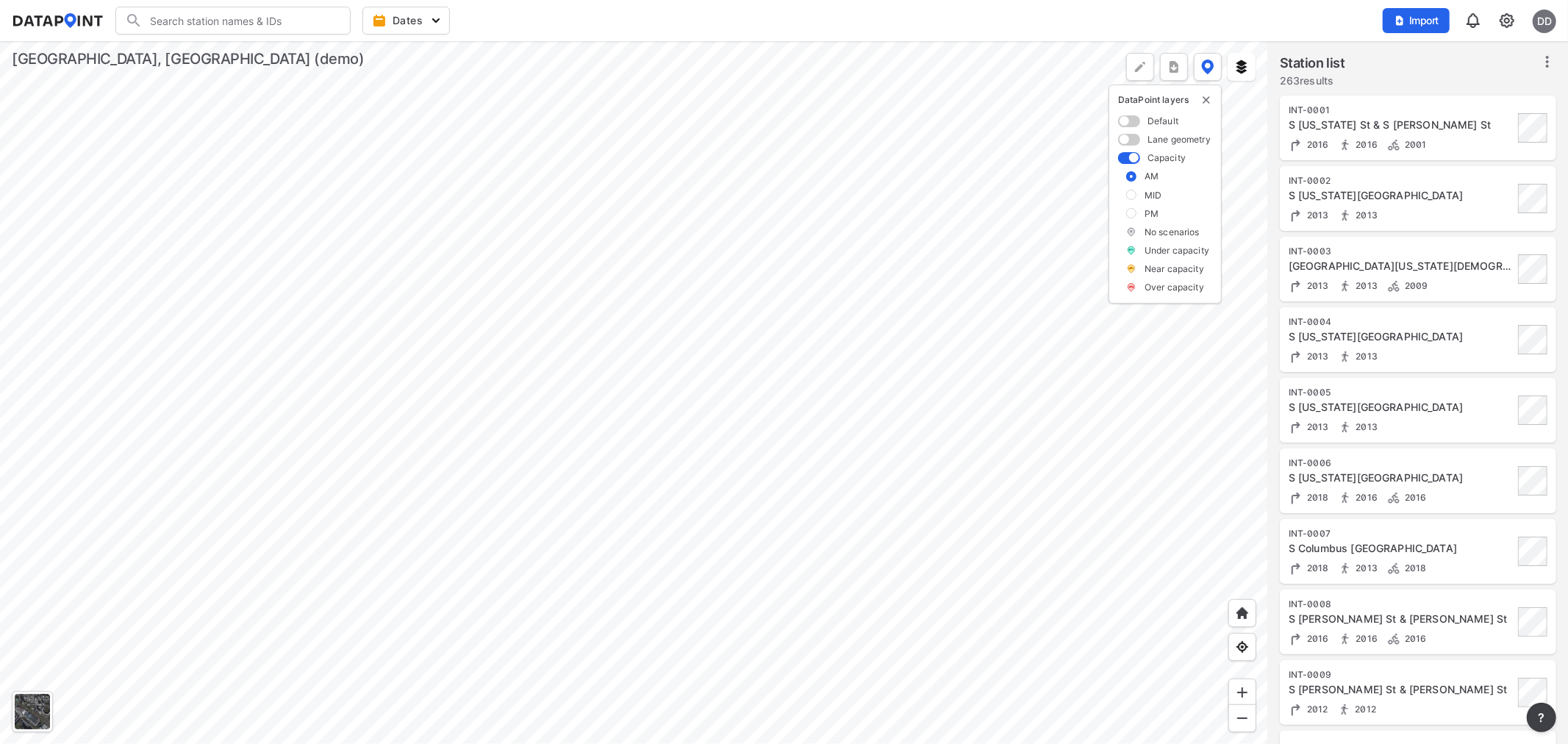
click at [1131, 192] on label at bounding box center [1131, 194] width 10 height 10
click at [0, 0] on input "checkbox" at bounding box center [0, 0] width 0 height 0
click at [1130, 213] on label at bounding box center [1131, 212] width 10 height 10
click at [0, 0] on input "checkbox" at bounding box center [0, 0] width 0 height 0
click at [929, 372] on div at bounding box center [633, 393] width 1268 height 702
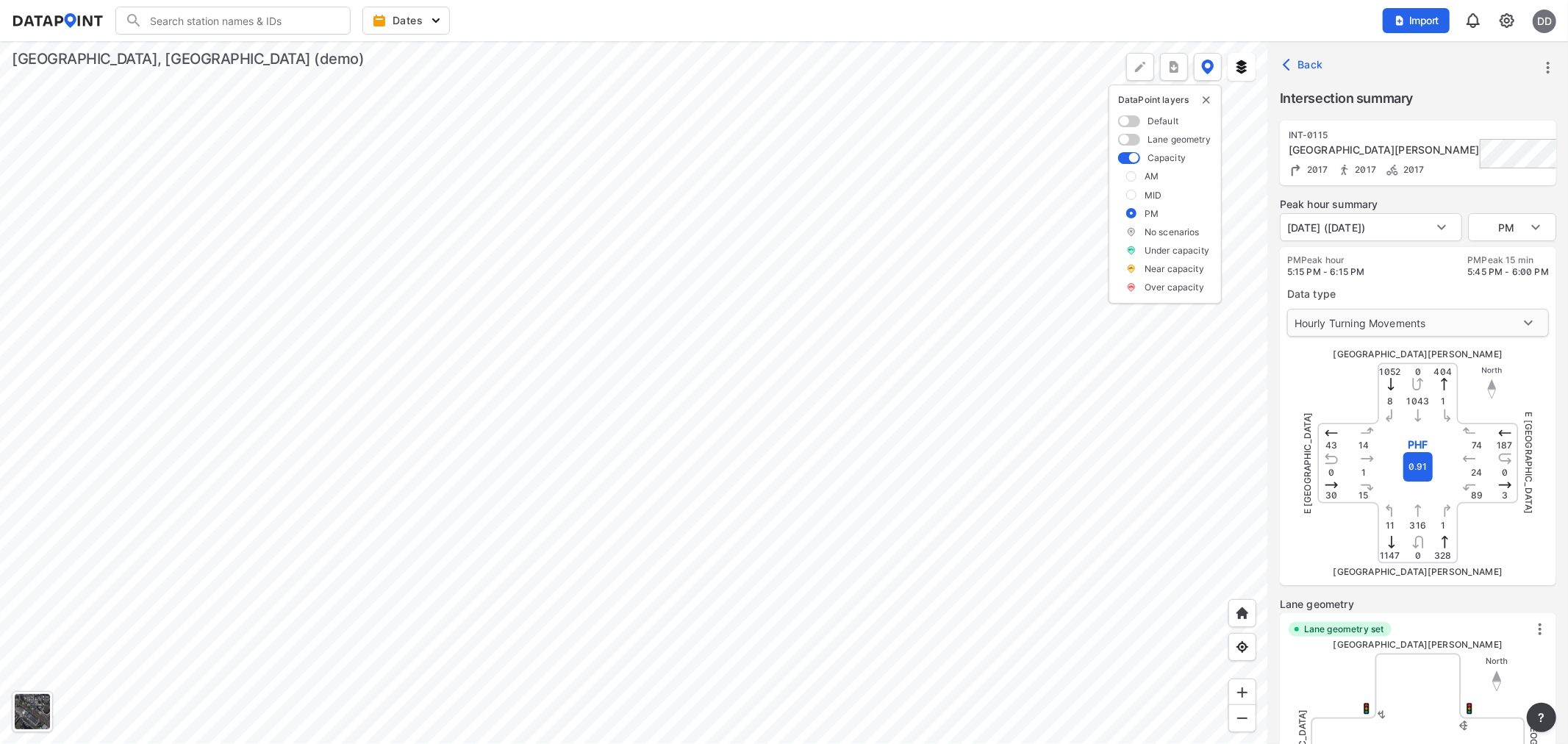
type input "5329"
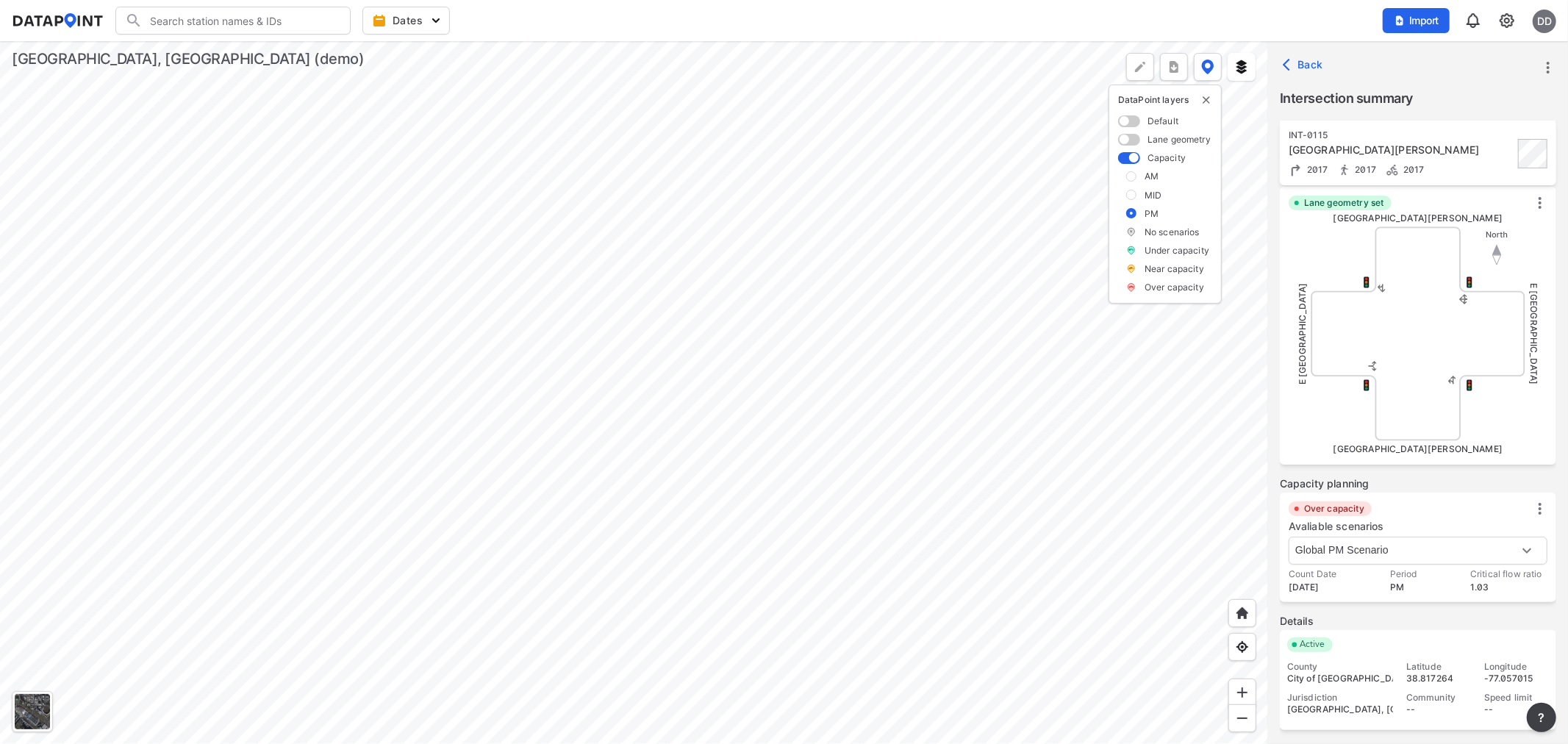
scroll to position [532, 0]
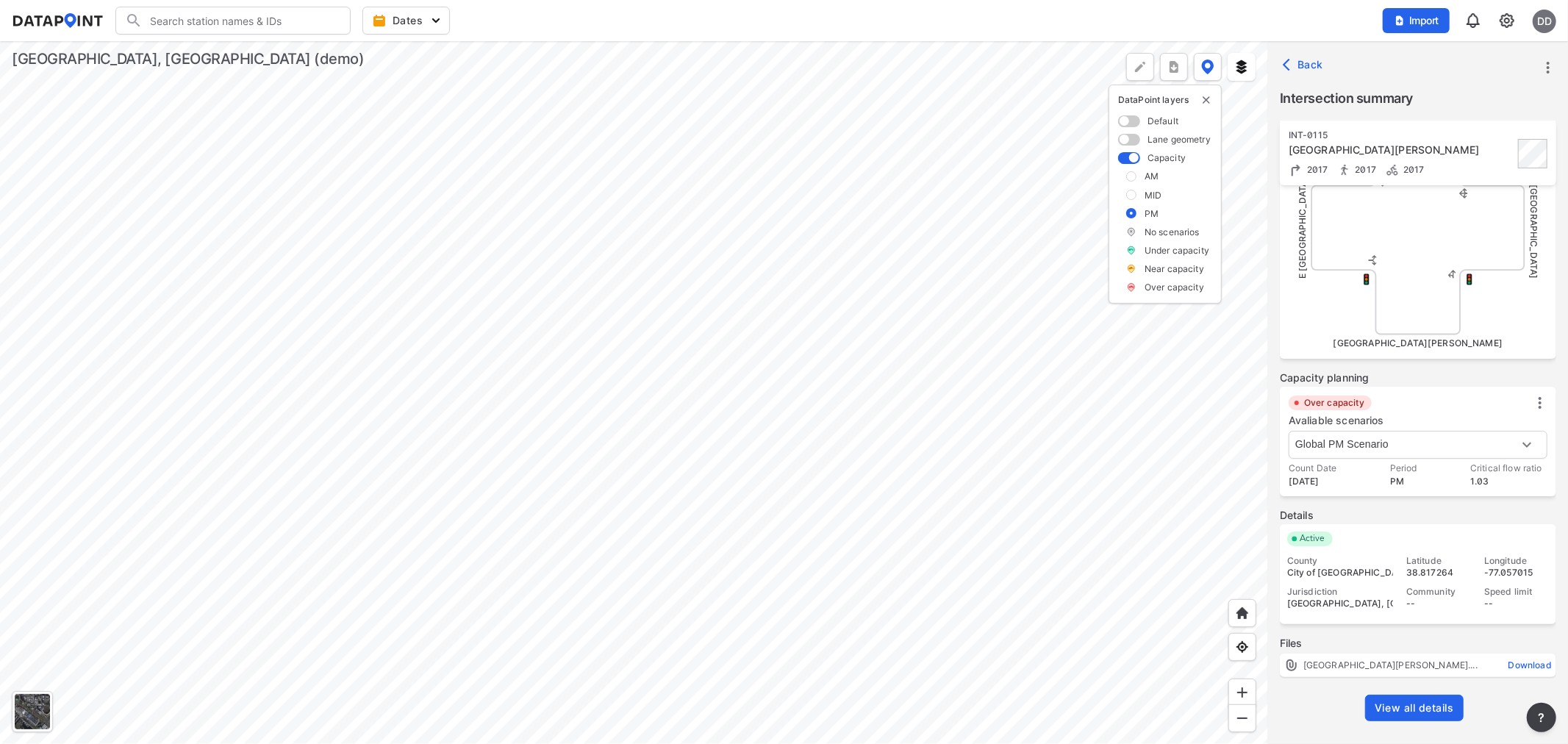
click at [1419, 699] on link "View all details" at bounding box center [1414, 708] width 99 height 27
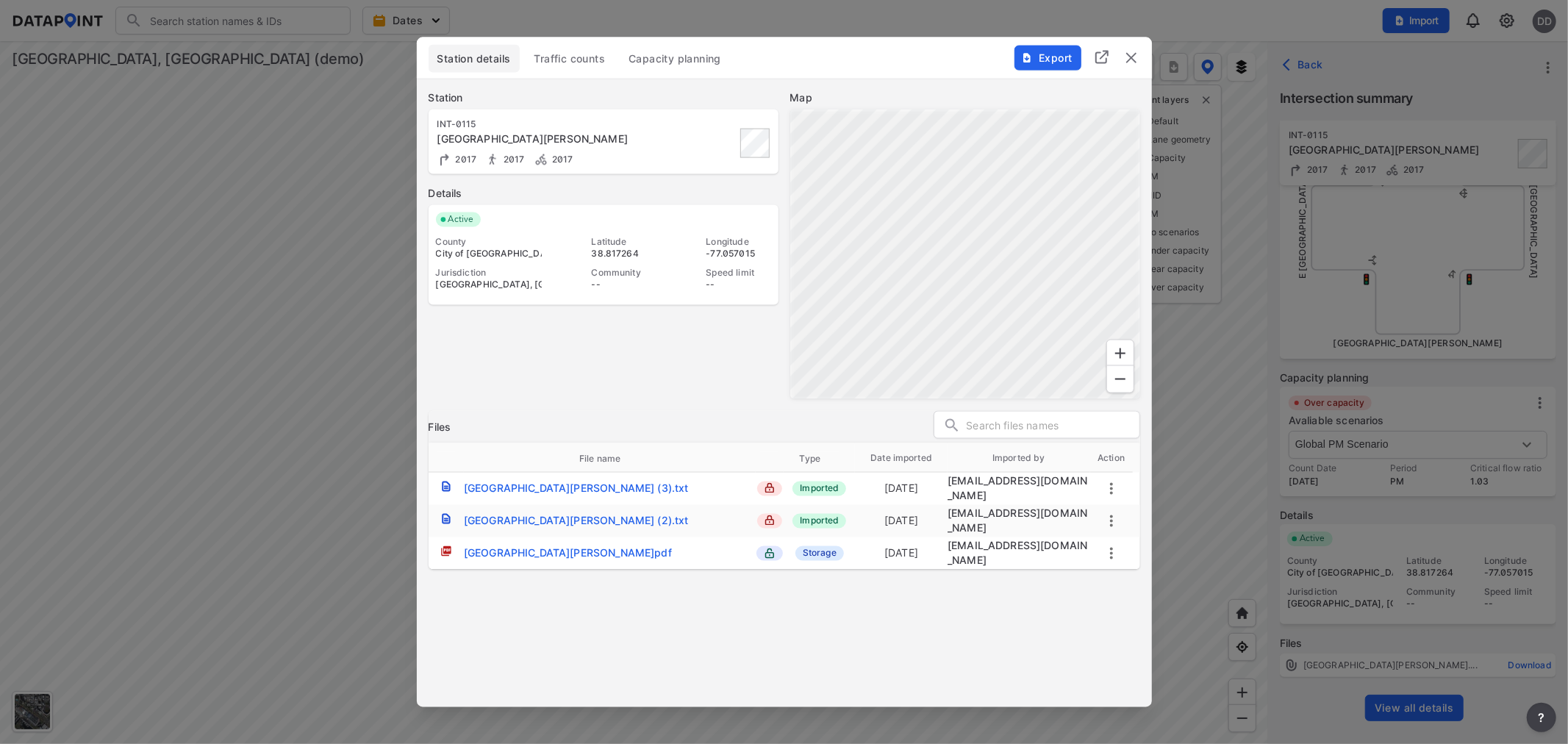
click at [662, 61] on span "Capacity planning" at bounding box center [675, 59] width 93 height 15
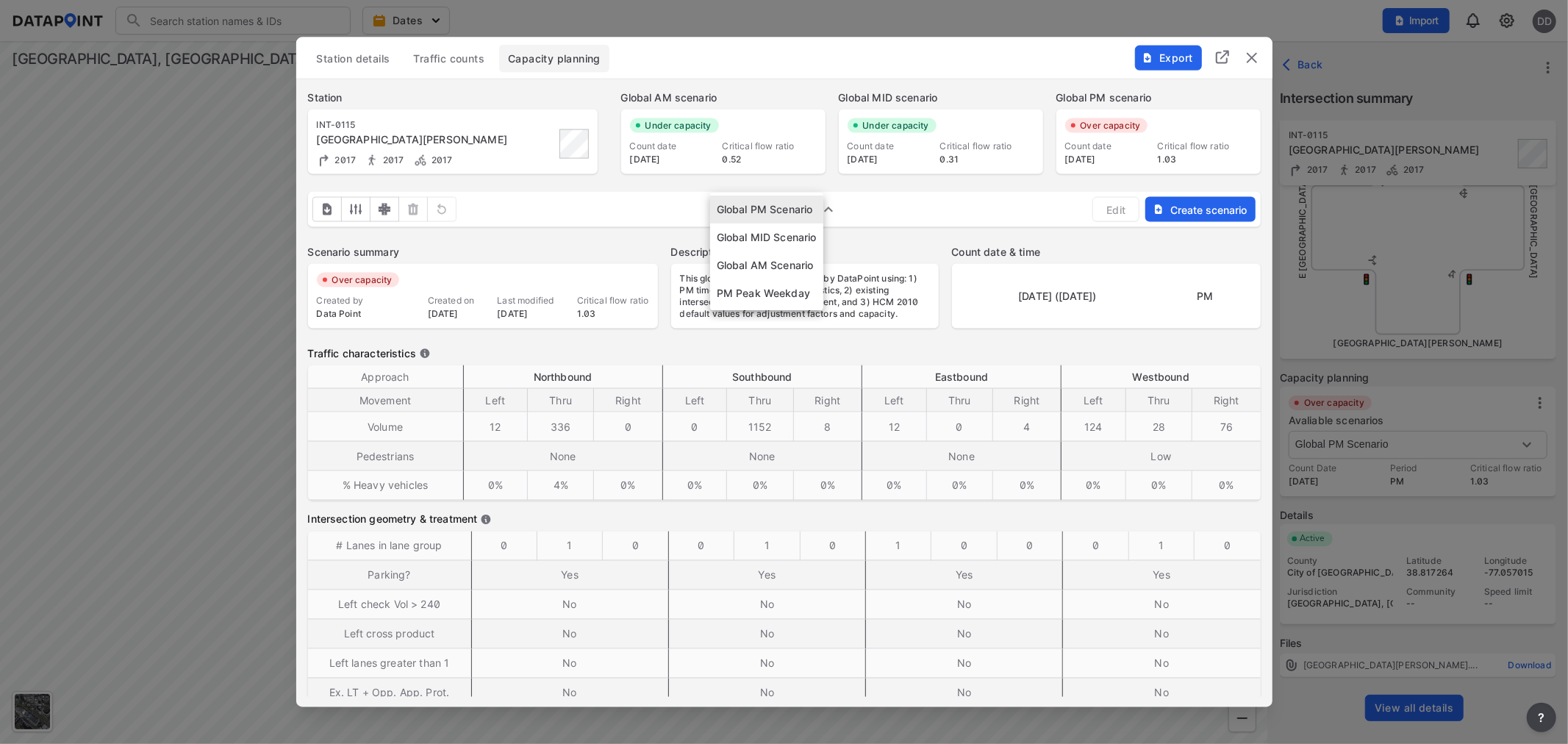
click at [746, 209] on body "Search Please enter a search term. Dates Import DD Import Data Templates File i…" at bounding box center [784, 372] width 1568 height 744
click at [745, 296] on li "PM Peak Weekday" at bounding box center [767, 293] width 113 height 28
type input "1184"
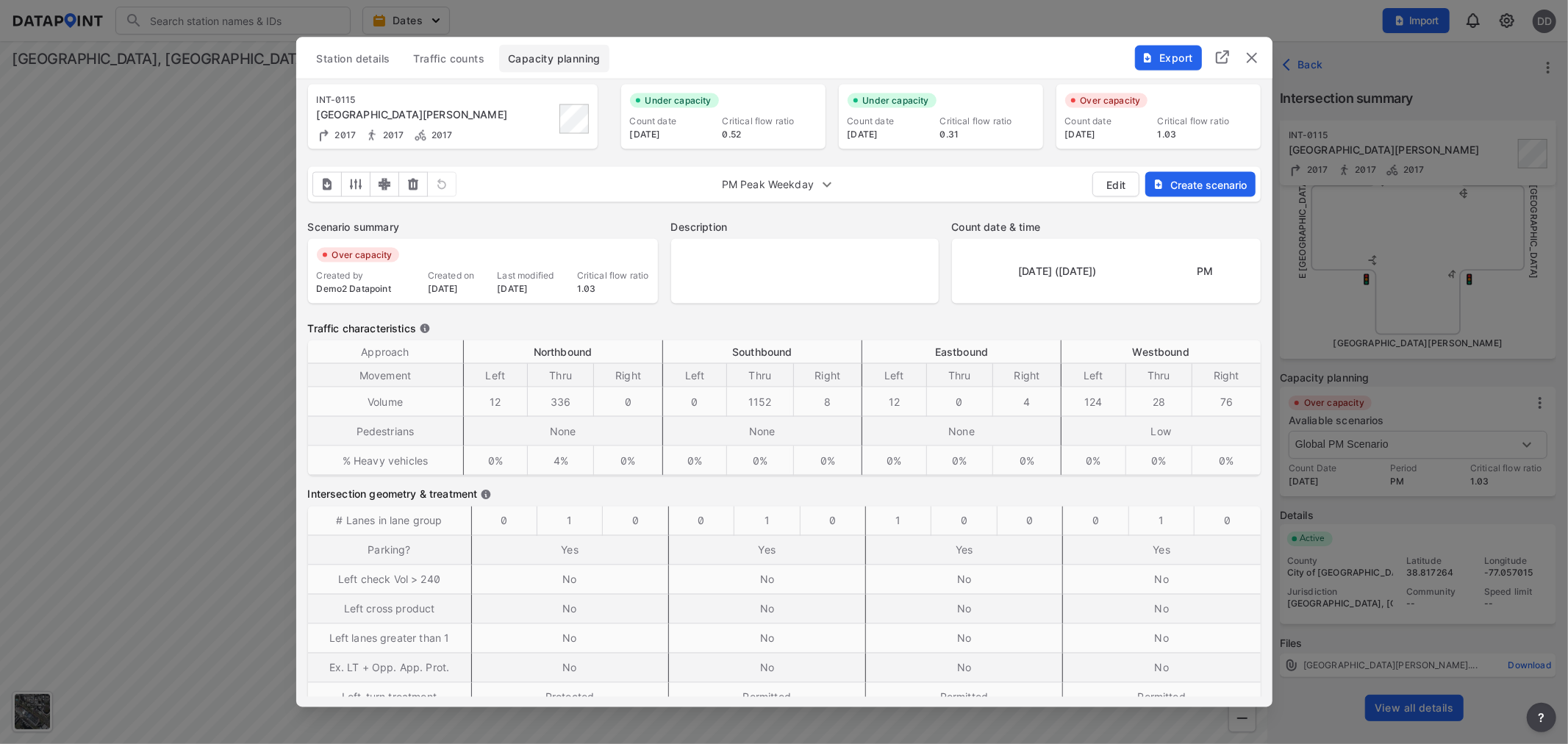
scroll to position [0, 0]
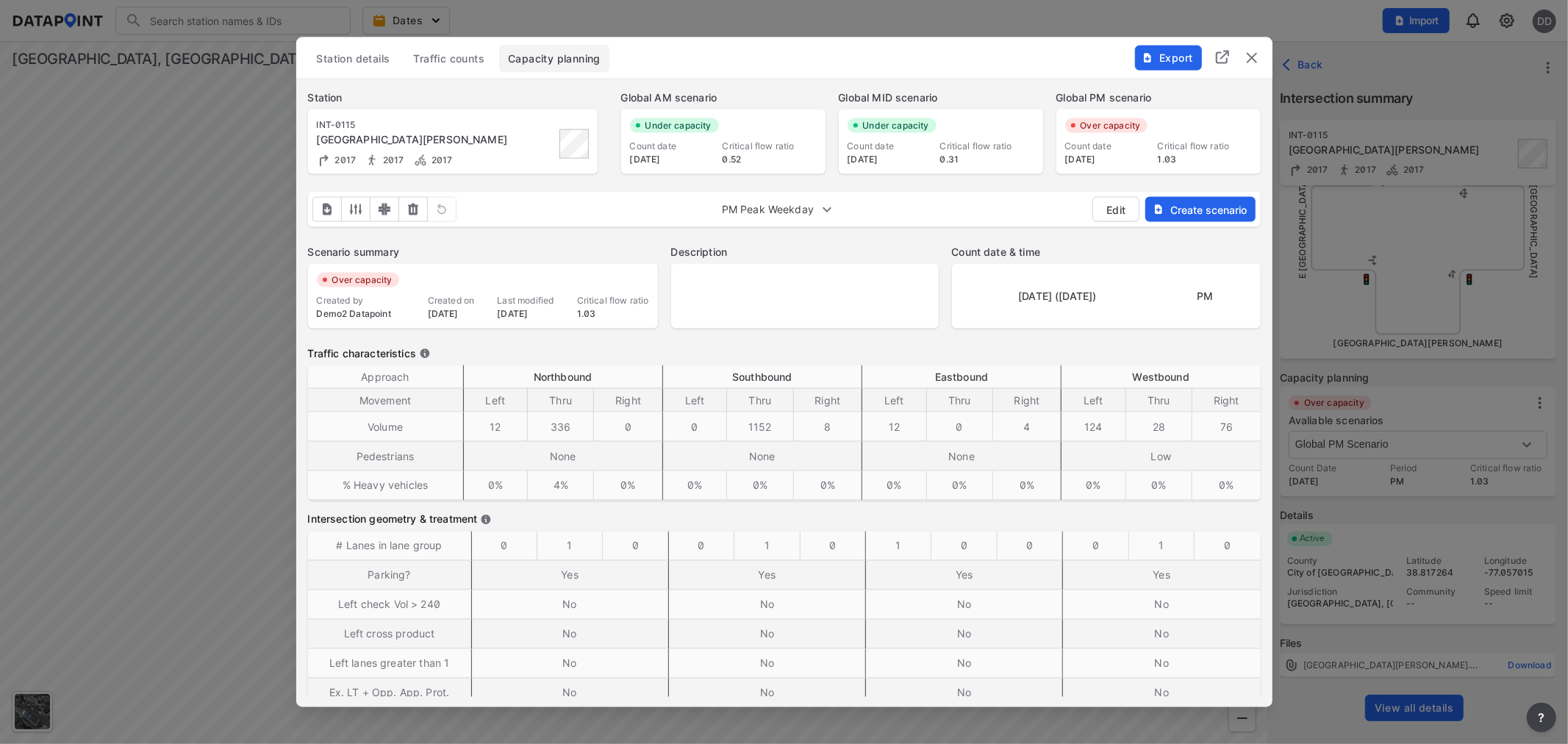
click at [1119, 206] on span "Edit" at bounding box center [1116, 209] width 22 height 16
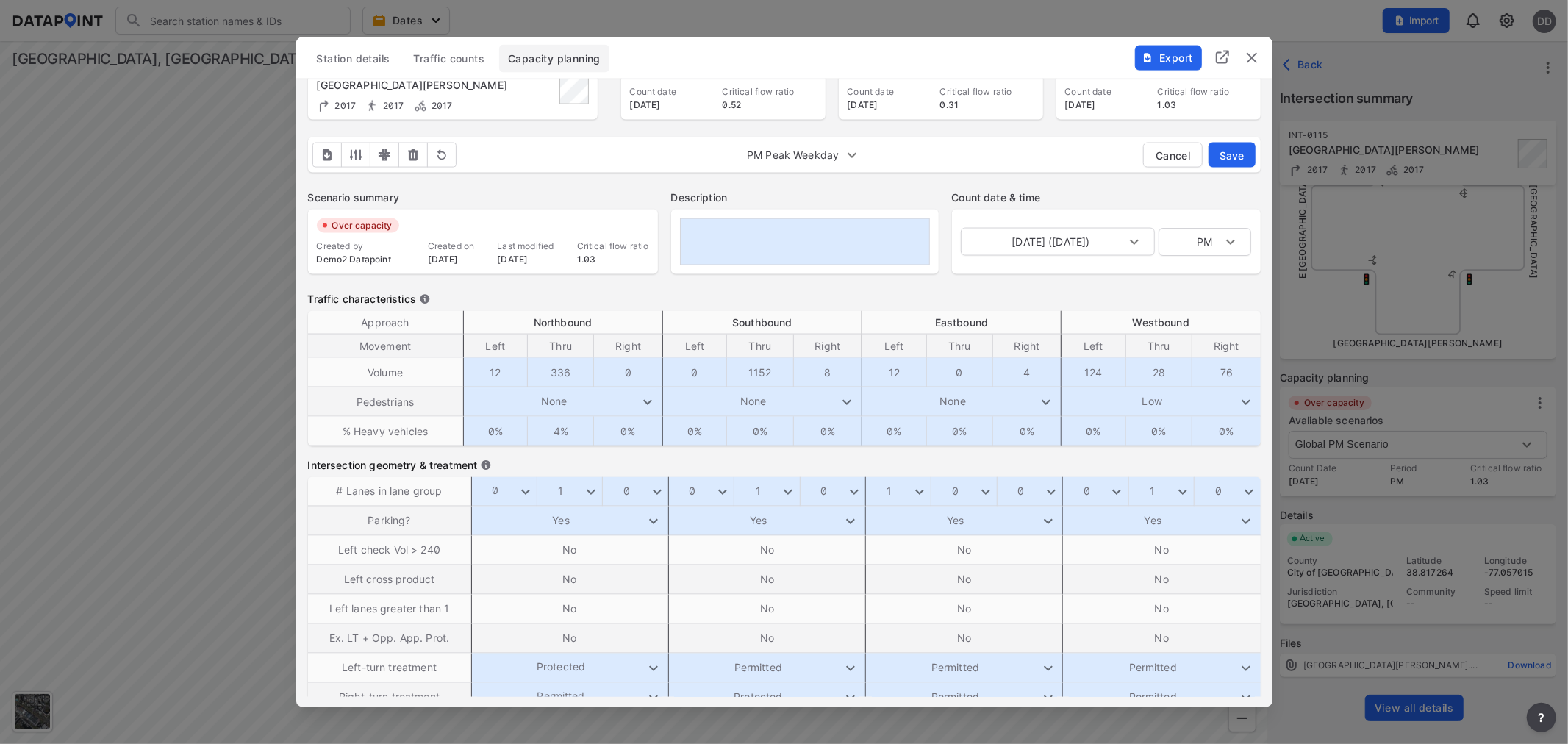
scroll to position [82, 0]
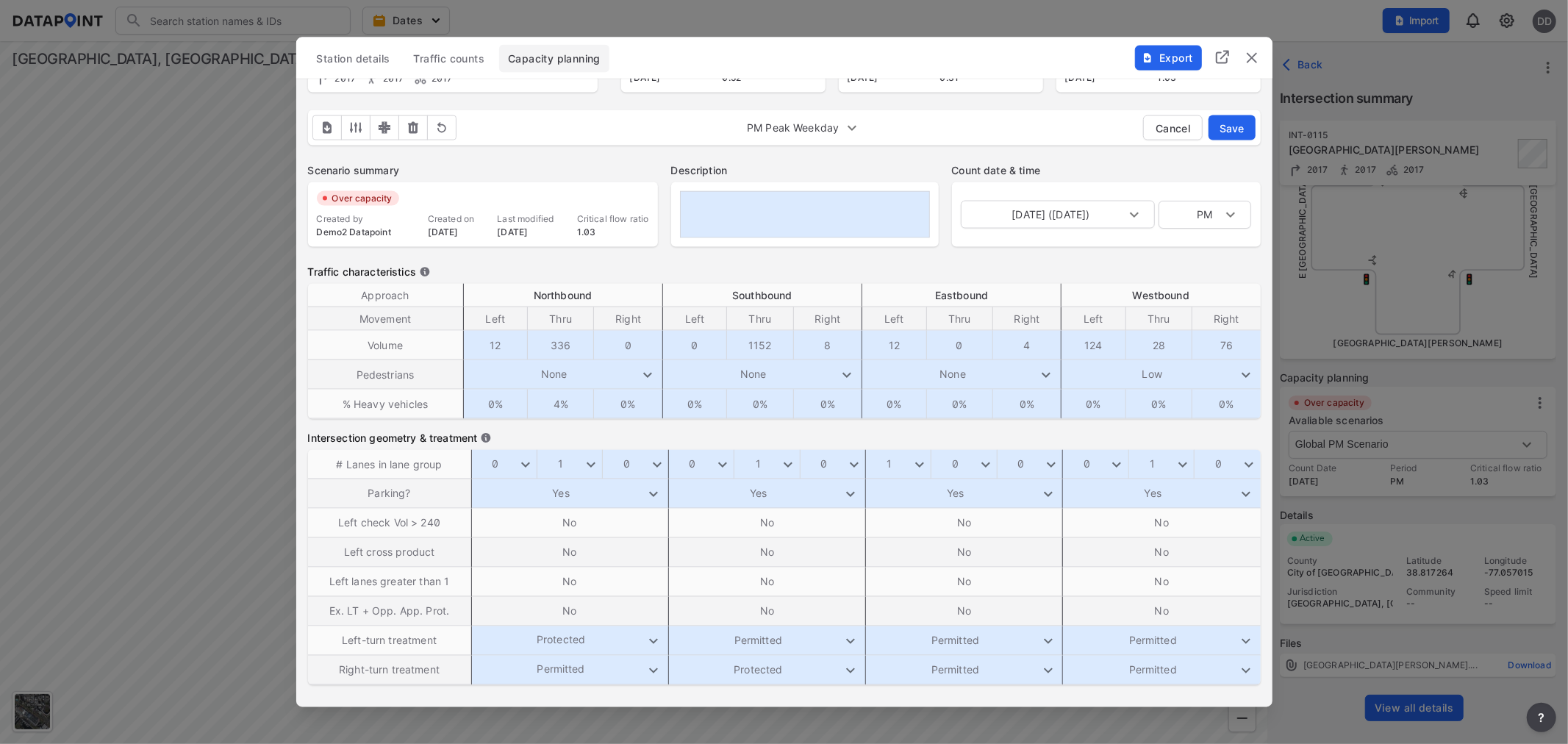
click at [753, 347] on input "1152" at bounding box center [760, 345] width 61 height 27
type input "2152"
click at [614, 267] on label "Traffic characteristics" at bounding box center [784, 272] width 953 height 15
click at [359, 189] on div "Over capacity Created by Demo2 Datapoint Created on [DATE] Last modified [DATE]…" at bounding box center [483, 215] width 350 height 65
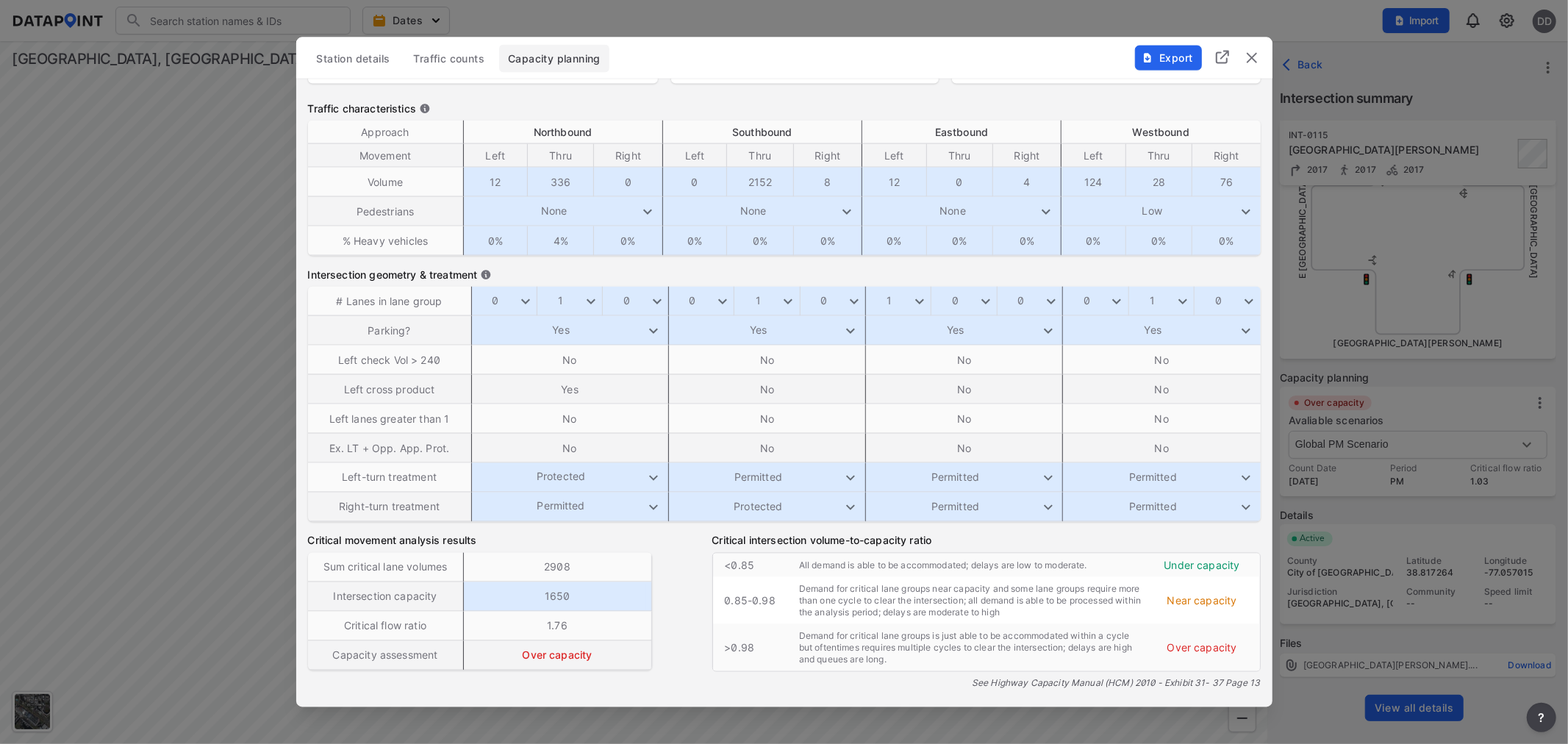
click at [786, 294] on body "Search Please enter a search term. Dates Import DD Import Data Templates File i…" at bounding box center [784, 372] width 1568 height 744
click at [759, 328] on li "2" at bounding box center [781, 328] width 89 height 28
type input "2"
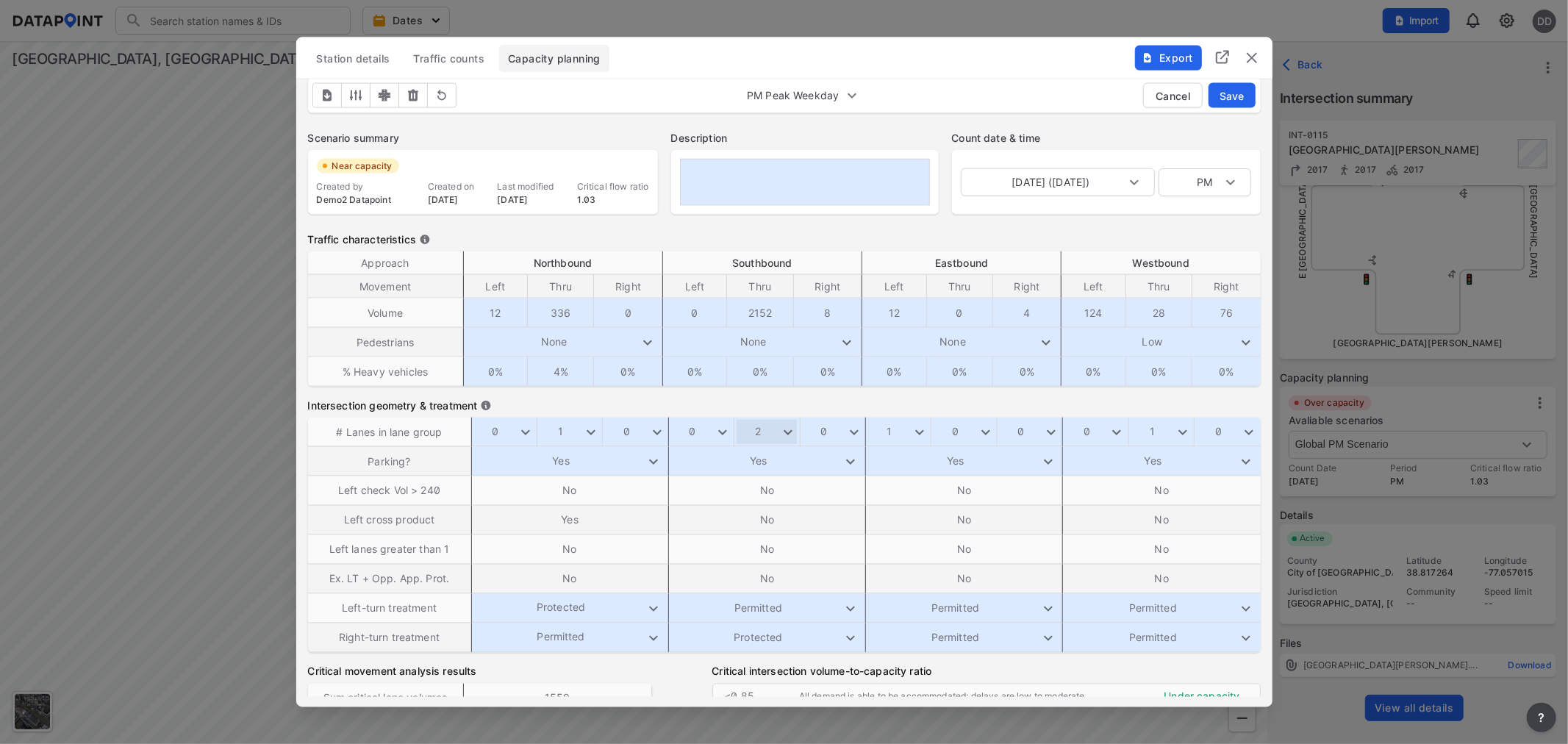
scroll to position [0, 0]
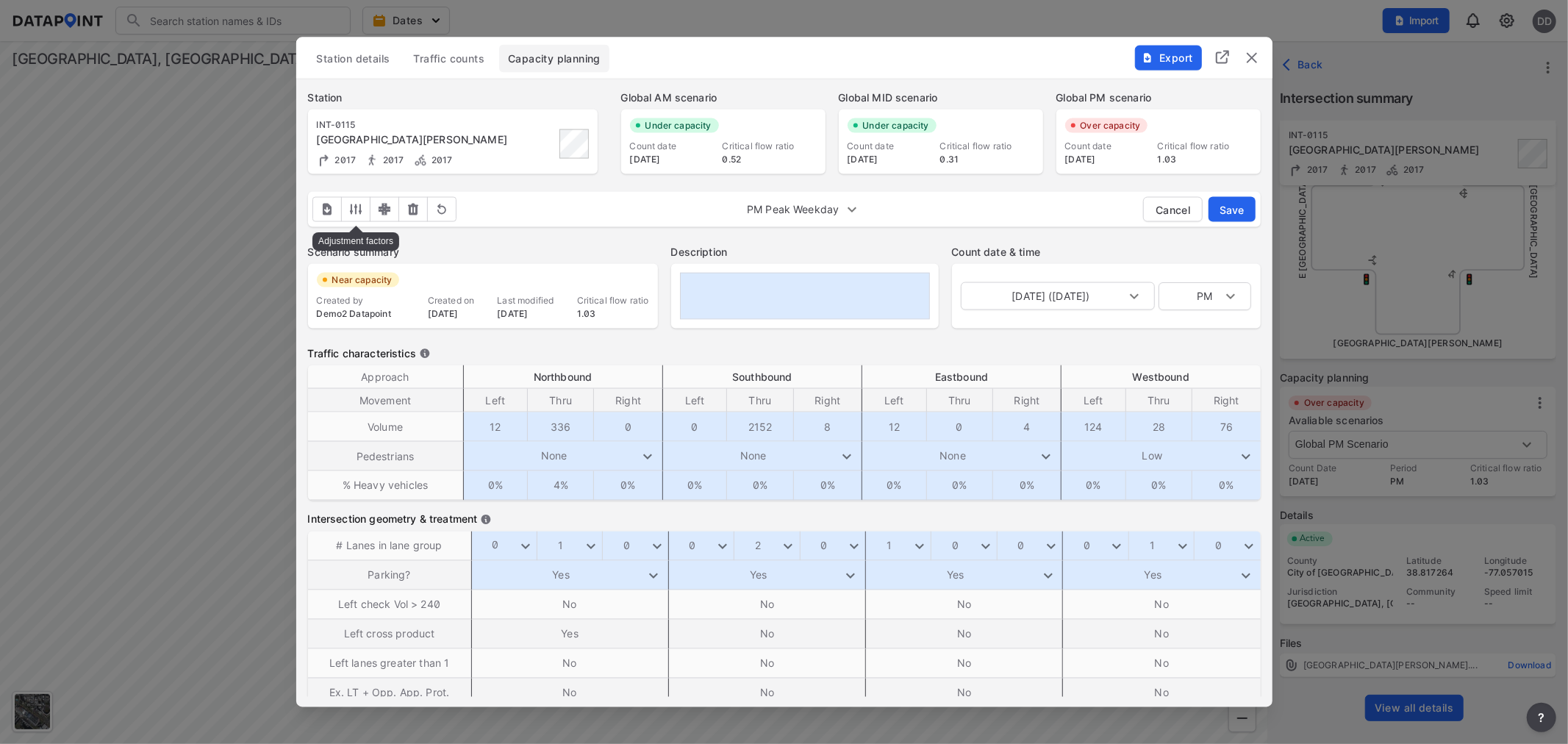
click at [354, 209] on img "outlined primary button group" at bounding box center [355, 209] width 15 height 15
click at [369, 244] on input "Show adjustment factors (scroll down to view)" at bounding box center [356, 245] width 57 height 19
checkbox input "true"
click at [325, 205] on img "outlined primary button group" at bounding box center [327, 209] width 15 height 15
click at [368, 277] on li "Export extended PDF" at bounding box center [388, 278] width 151 height 27
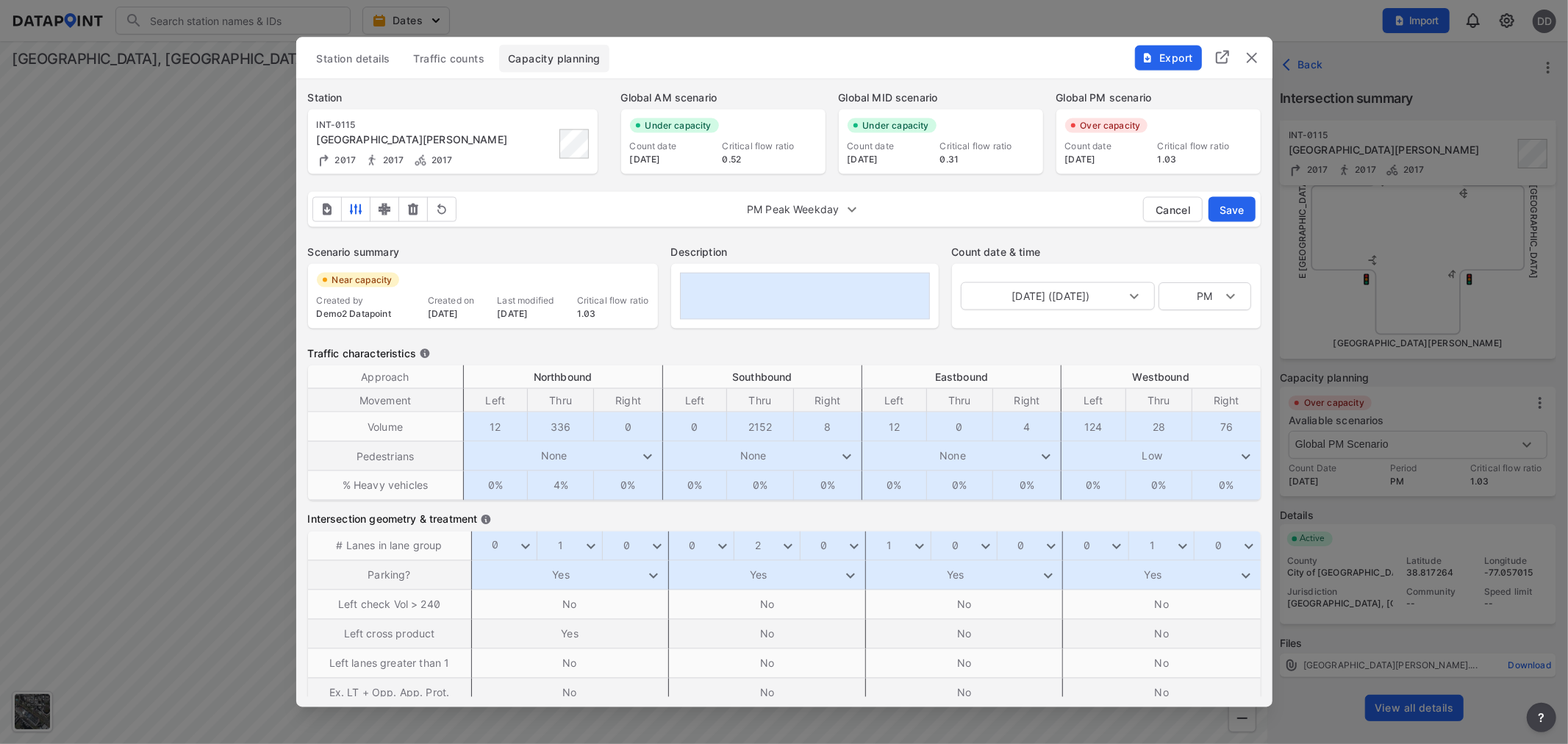
click at [1250, 53] on img "delete" at bounding box center [1252, 58] width 18 height 18
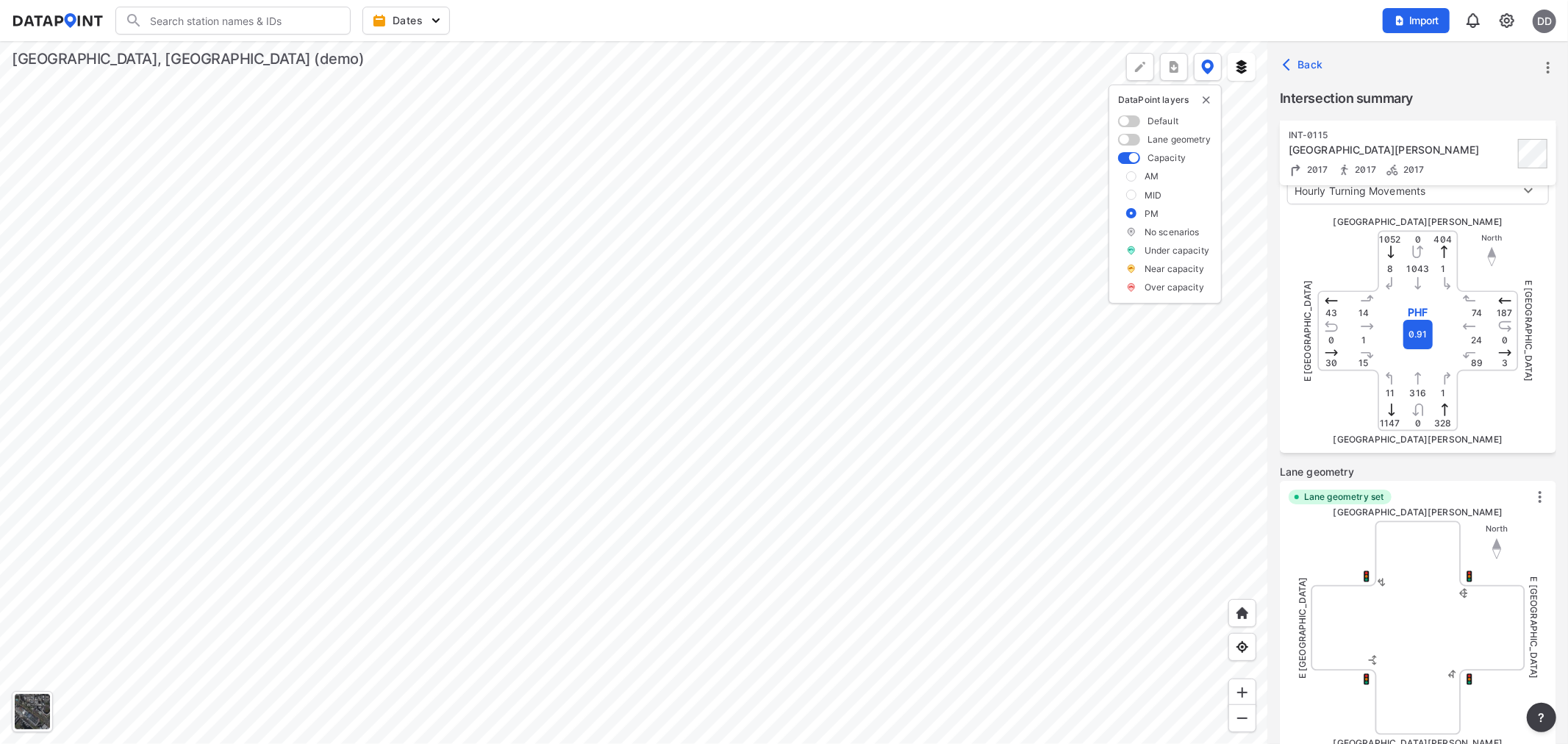
scroll to position [124, 0]
